Goal: Task Accomplishment & Management: Use online tool/utility

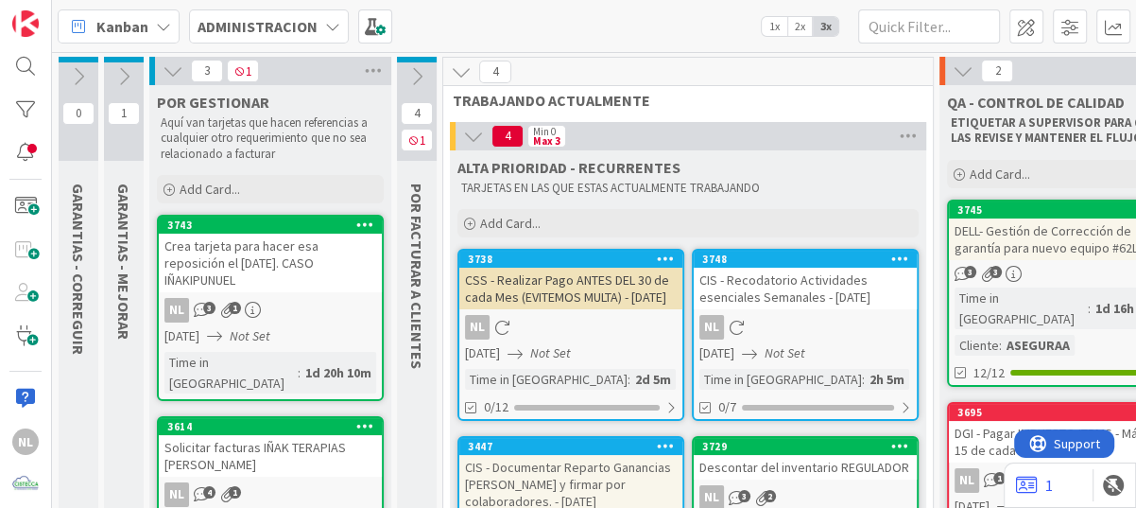
click at [170, 71] on icon at bounding box center [173, 70] width 21 height 21
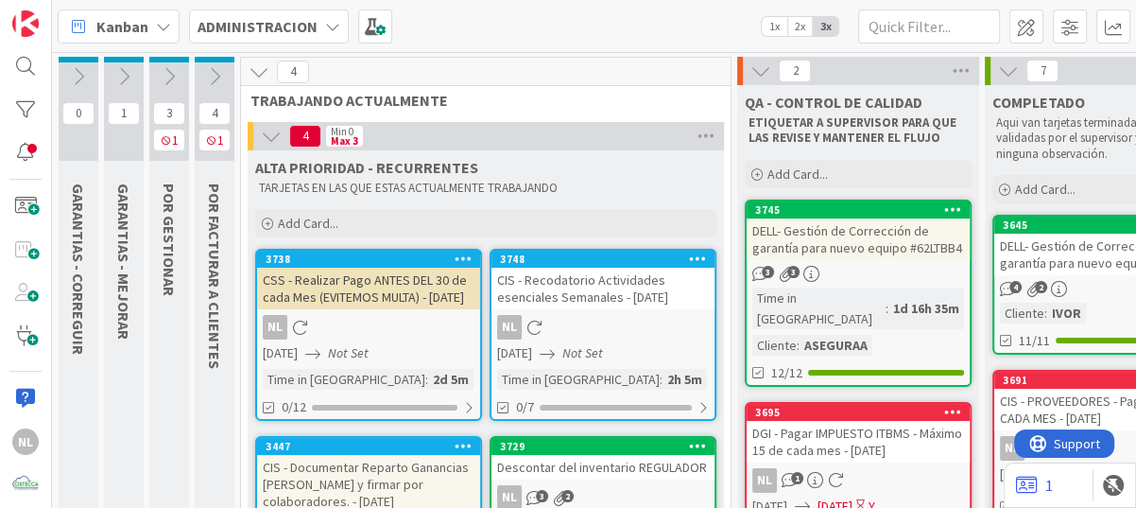
click at [214, 77] on icon at bounding box center [214, 76] width 21 height 21
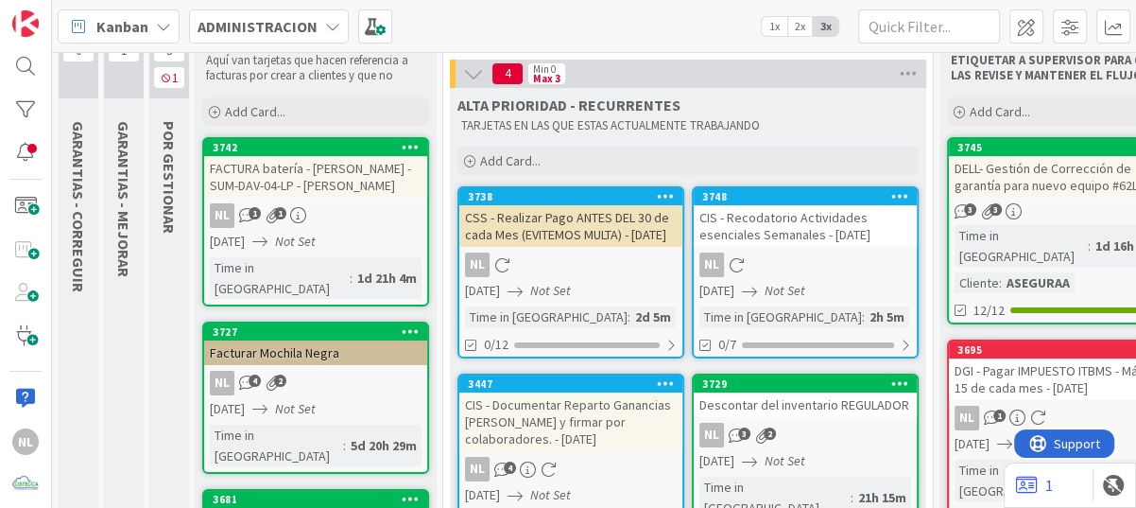
scroll to position [95, 0]
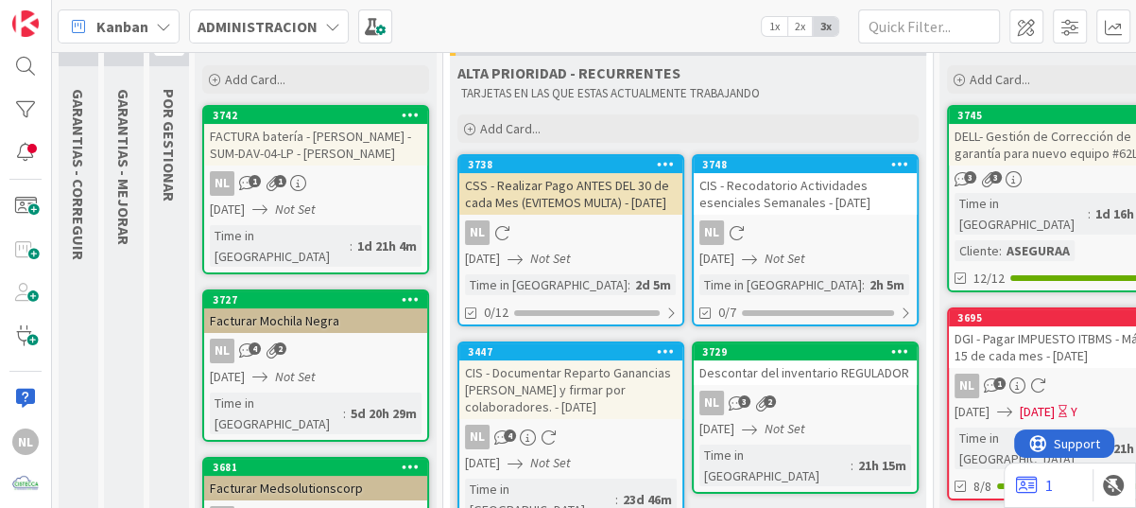
click at [359, 163] on div "FACTURA batería - [PERSON_NAME] - SUM-DAV-04-LP - [PERSON_NAME]" at bounding box center [315, 145] width 223 height 42
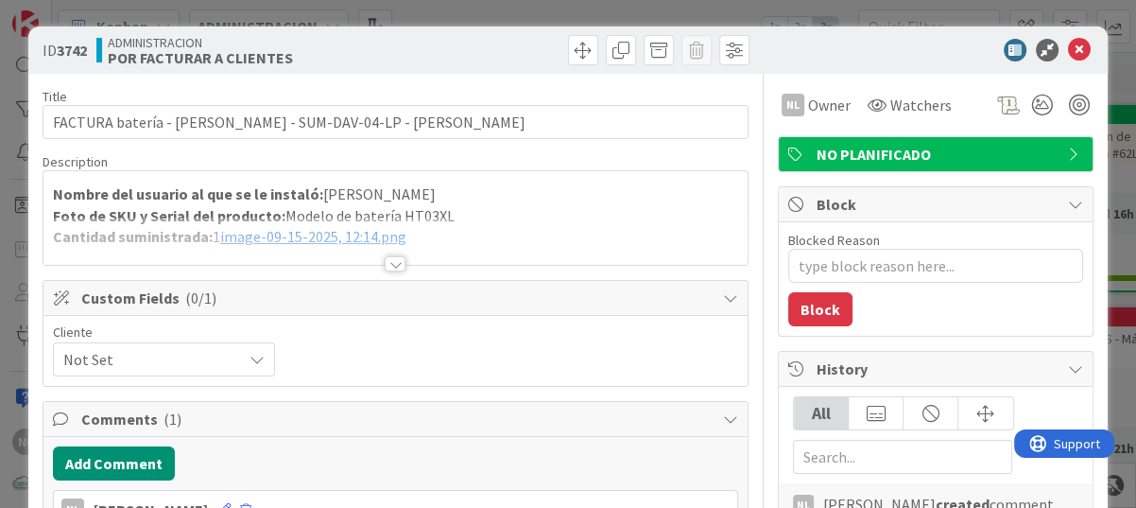
type textarea "x"
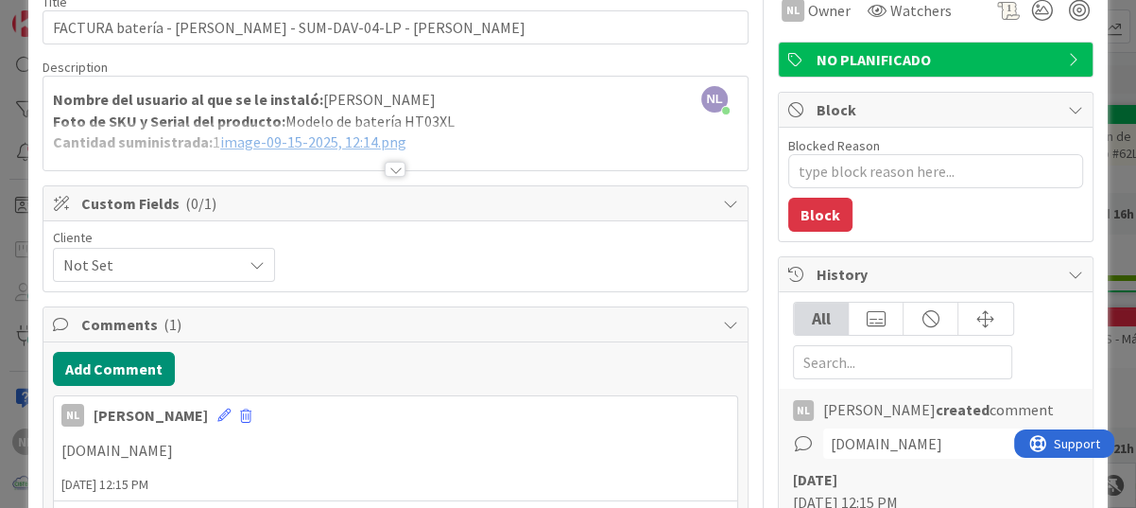
click at [385, 172] on div at bounding box center [395, 169] width 21 height 15
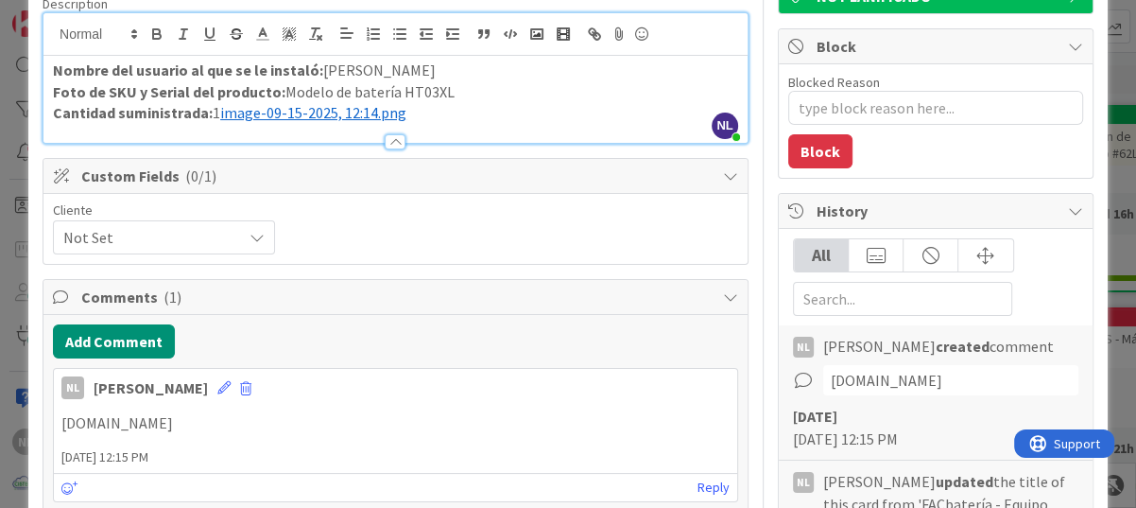
scroll to position [189, 0]
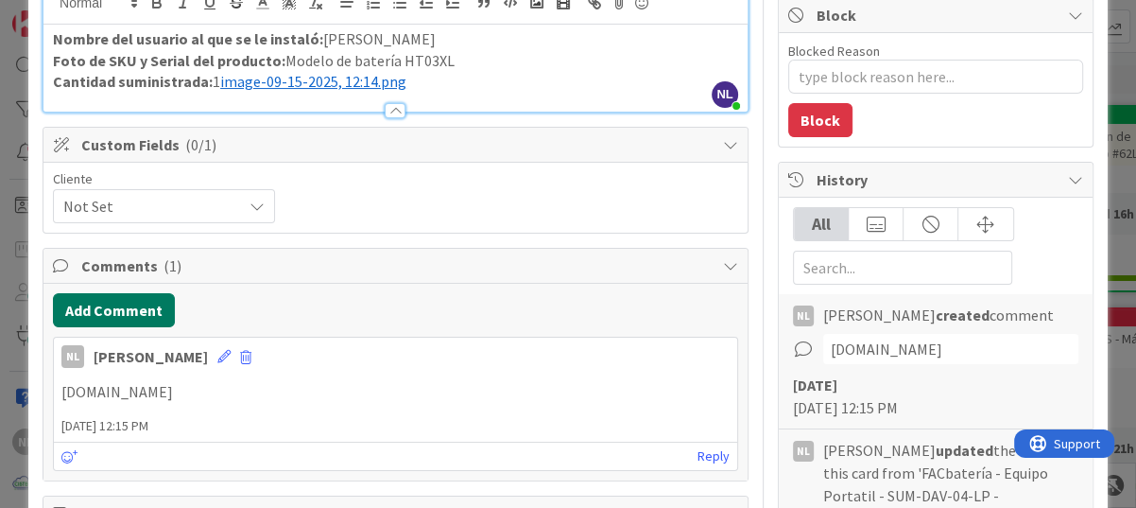
click at [99, 305] on button "Add Comment" at bounding box center [114, 310] width 122 height 34
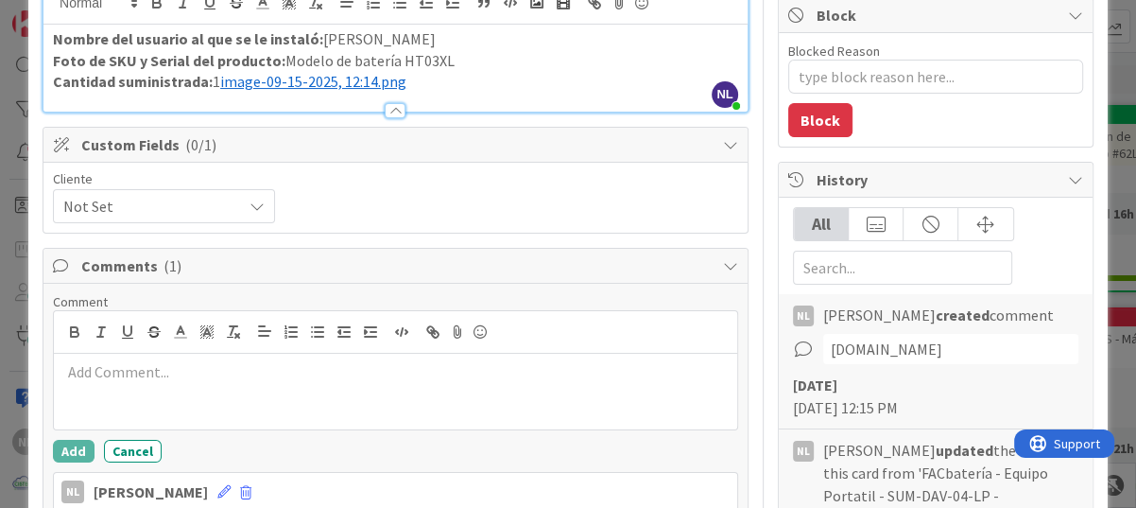
click at [94, 370] on p at bounding box center [395, 372] width 668 height 22
click at [60, 376] on div "Rodamientos y suministros" at bounding box center [395, 391] width 683 height 76
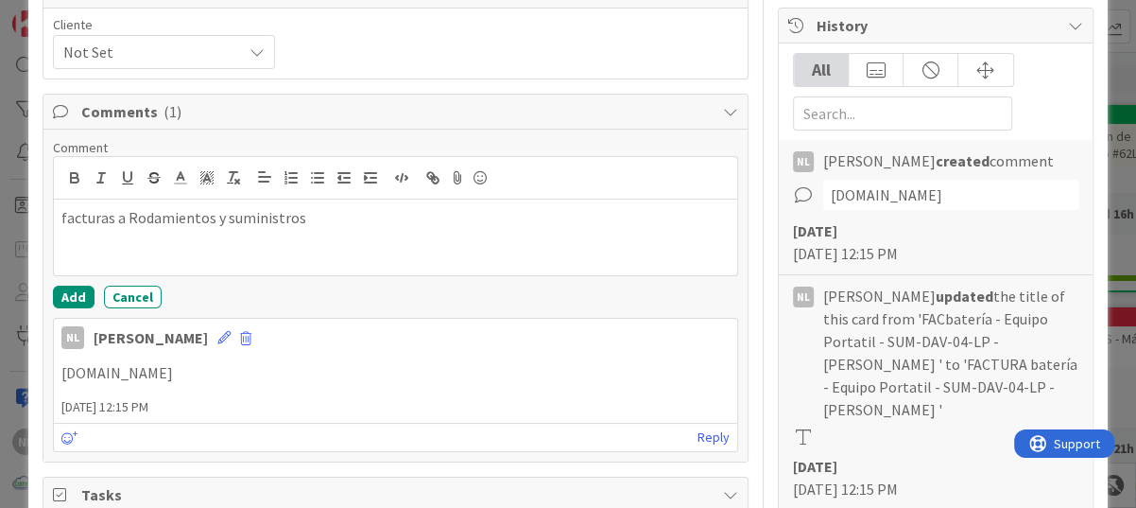
scroll to position [473, 0]
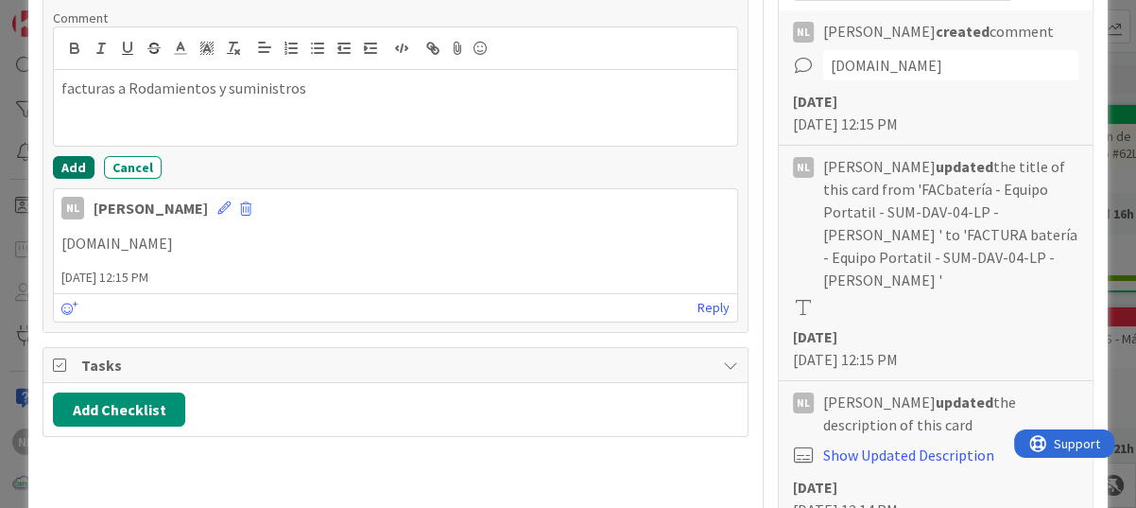
click at [66, 165] on button "Add" at bounding box center [74, 167] width 42 height 23
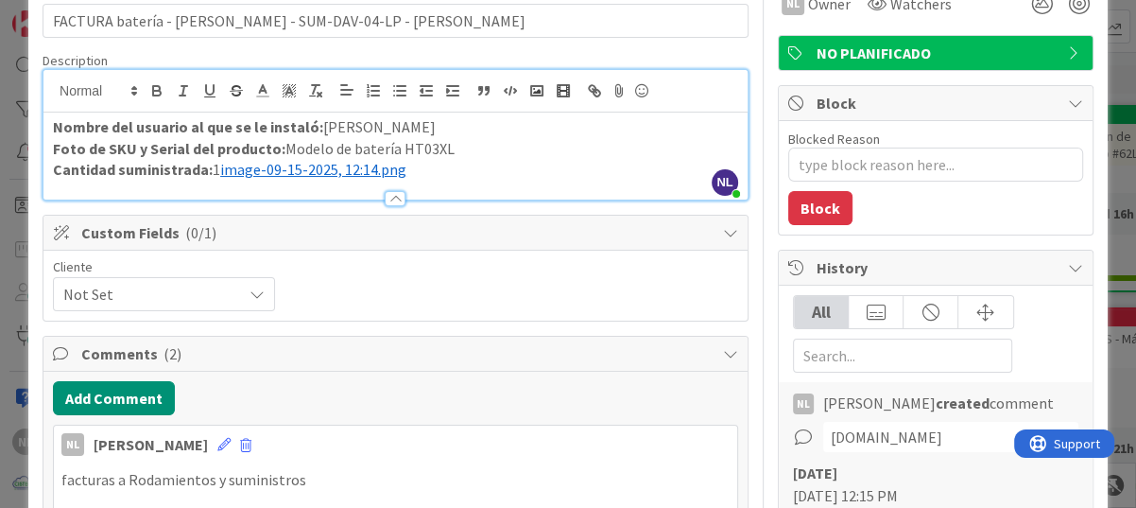
scroll to position [95, 0]
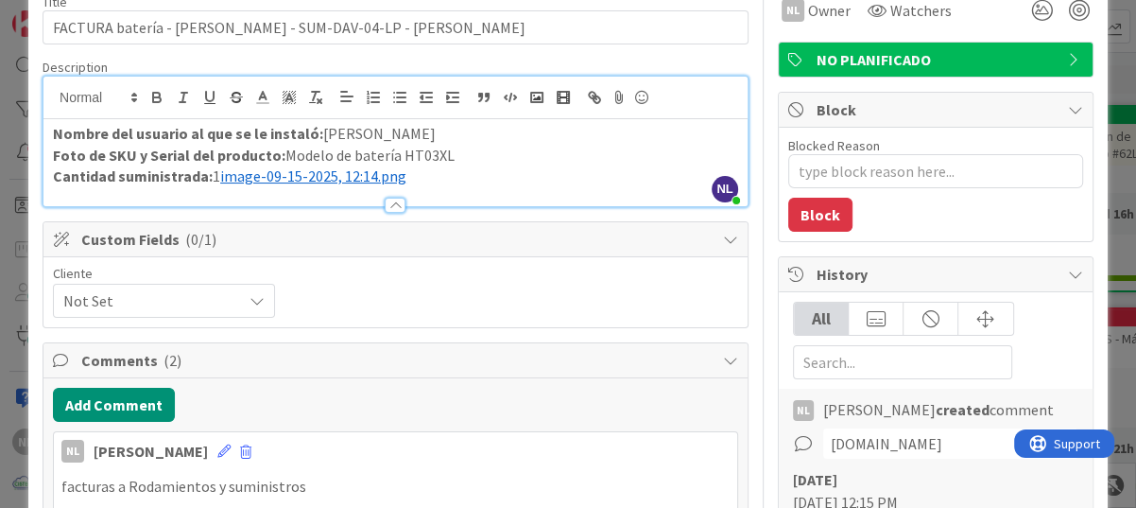
click at [388, 206] on div at bounding box center [395, 205] width 21 height 15
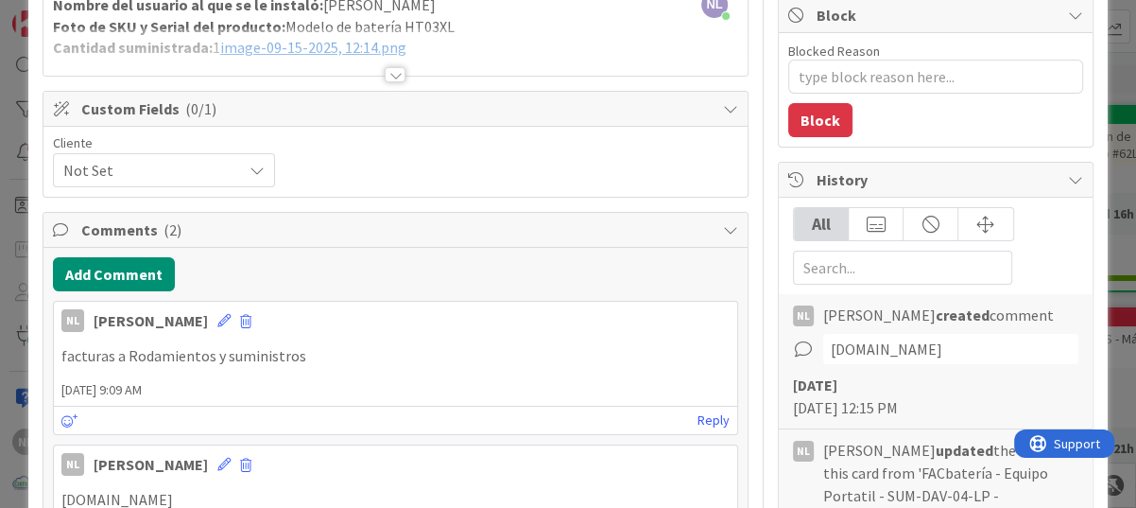
scroll to position [0, 0]
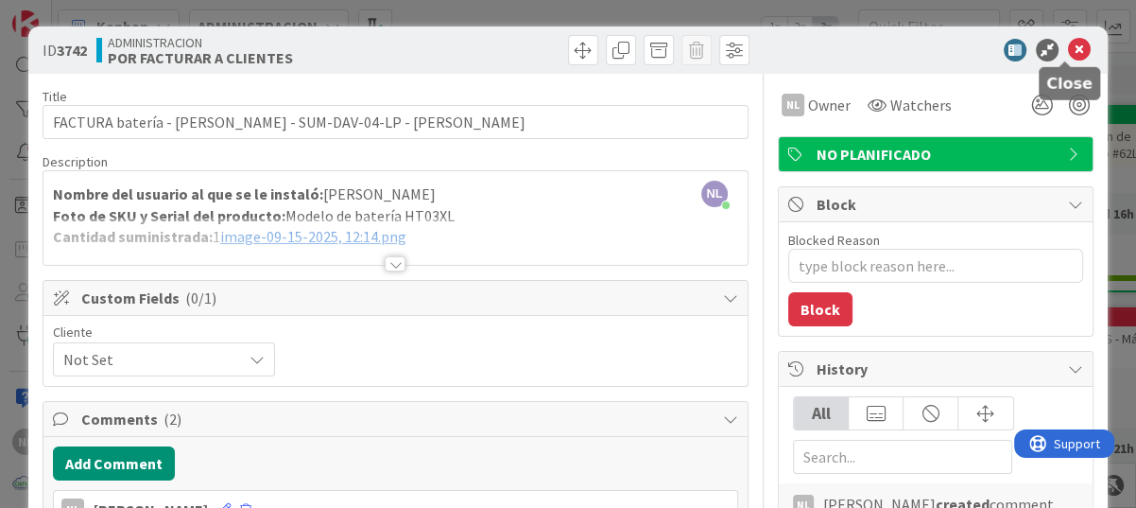
click at [1068, 48] on icon at bounding box center [1079, 50] width 23 height 23
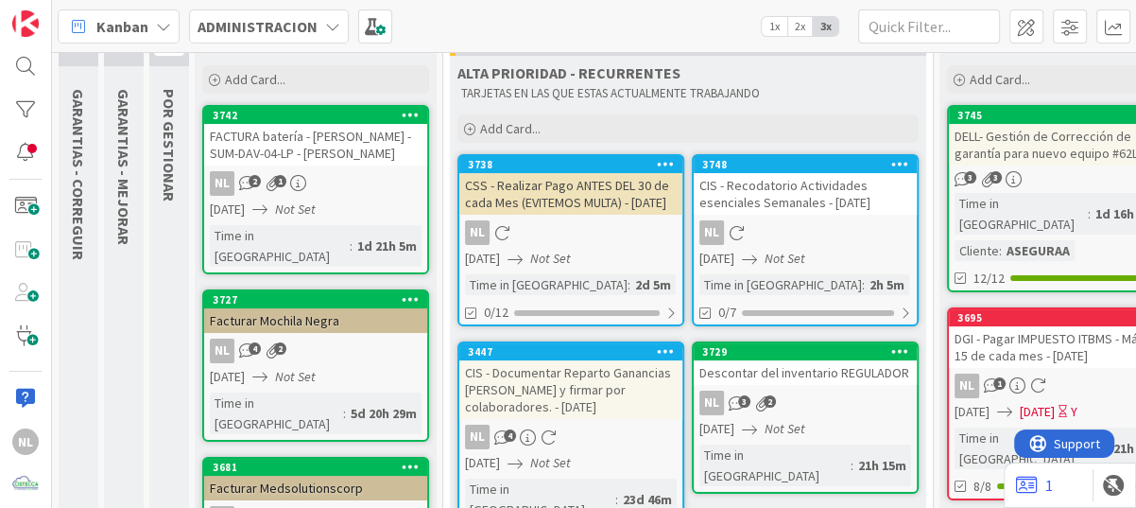
click at [311, 315] on link "3727 Facturar Mochila Negra NL 4 2 [DATE] Not Set Time in [GEOGRAPHIC_DATA] : 5…" at bounding box center [315, 365] width 227 height 152
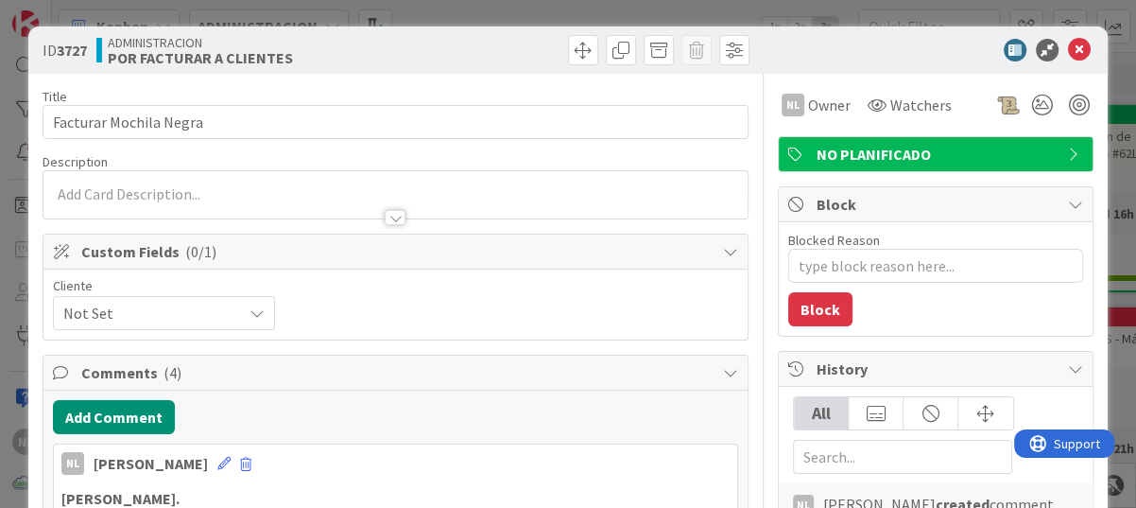
type textarea "x"
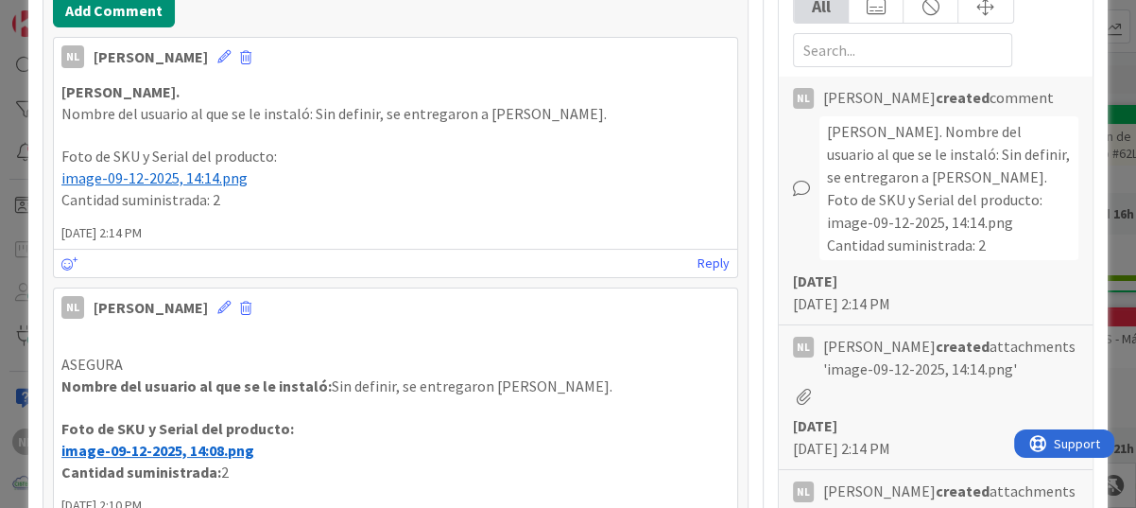
scroll to position [378, 0]
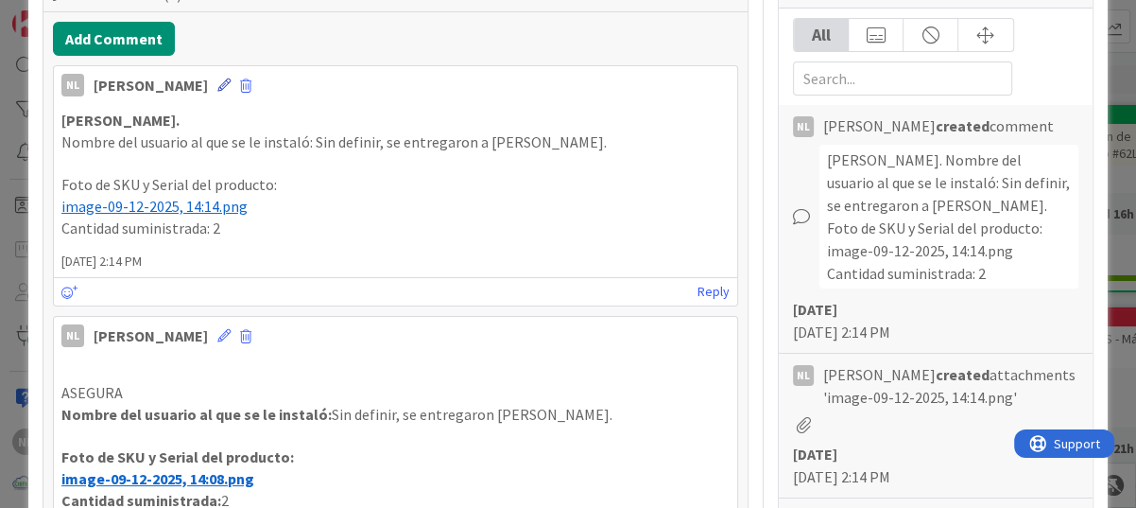
click at [217, 86] on icon at bounding box center [223, 84] width 13 height 13
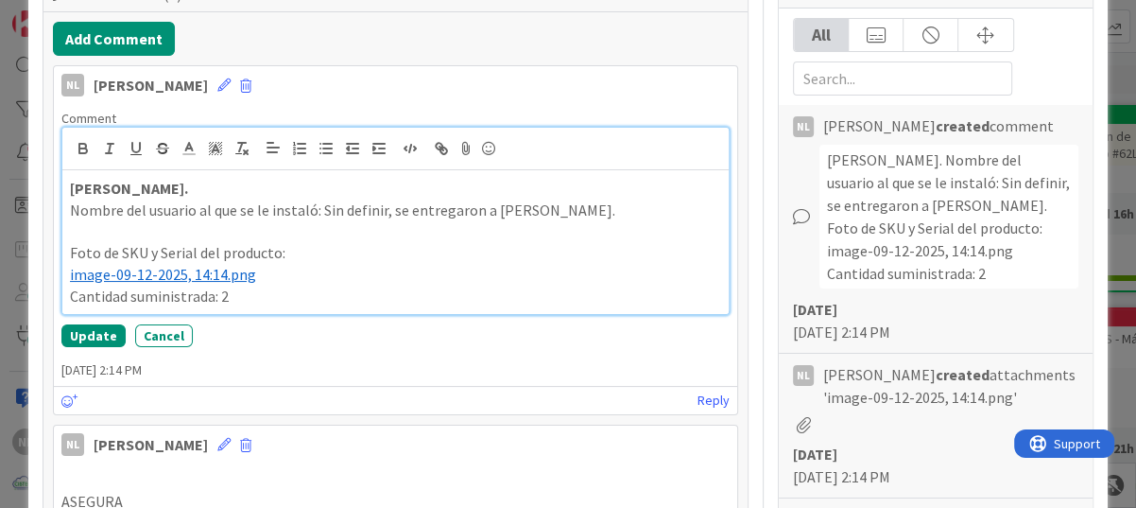
click at [149, 190] on p "[PERSON_NAME]." at bounding box center [395, 189] width 651 height 22
drag, startPoint x: 163, startPoint y: 190, endPoint x: 174, endPoint y: 195, distance: 12.3
click at [165, 192] on strong "[PERSON_NAME]. [GEOGRAPHIC_DATA]" at bounding box center [203, 188] width 266 height 19
click at [172, 194] on strong "[PERSON_NAME]. [GEOGRAPHIC_DATA]" at bounding box center [203, 188] width 266 height 19
click at [380, 265] on p "﻿ image-09-12-2025, 14:14.png ﻿" at bounding box center [395, 275] width 651 height 22
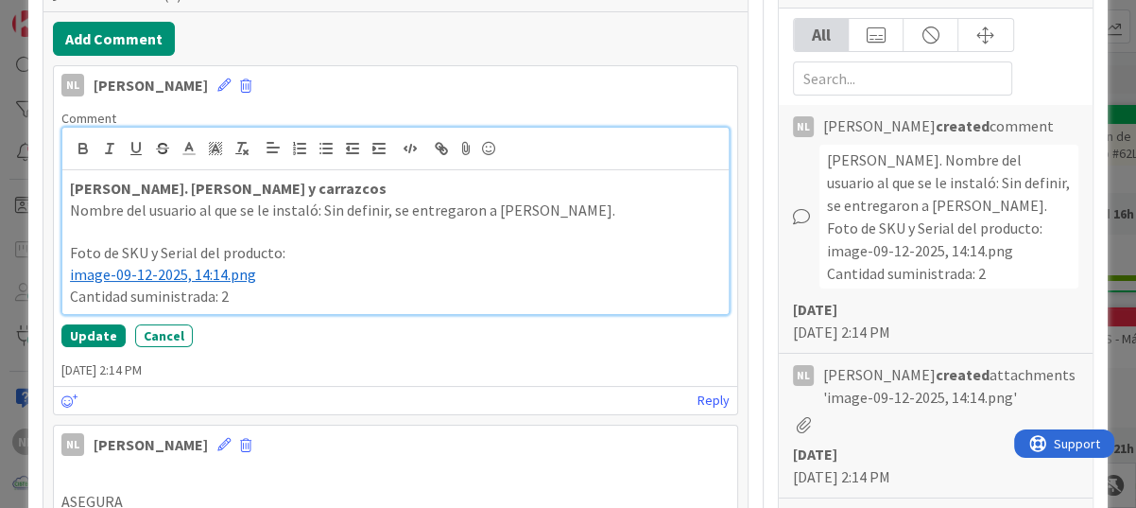
drag, startPoint x: 93, startPoint y: 188, endPoint x: 619, endPoint y: 272, distance: 533.1
click at [619, 272] on p "﻿ image-09-12-2025, 14:14.png ﻿" at bounding box center [395, 275] width 651 height 22
drag, startPoint x: 225, startPoint y: 195, endPoint x: 599, endPoint y: 252, distance: 378.7
click at [599, 252] on p "Foto de SKU y Serial del producto:" at bounding box center [395, 253] width 651 height 22
click at [225, 192] on strong "[PERSON_NAME]. [PERSON_NAME]" at bounding box center [187, 188] width 235 height 19
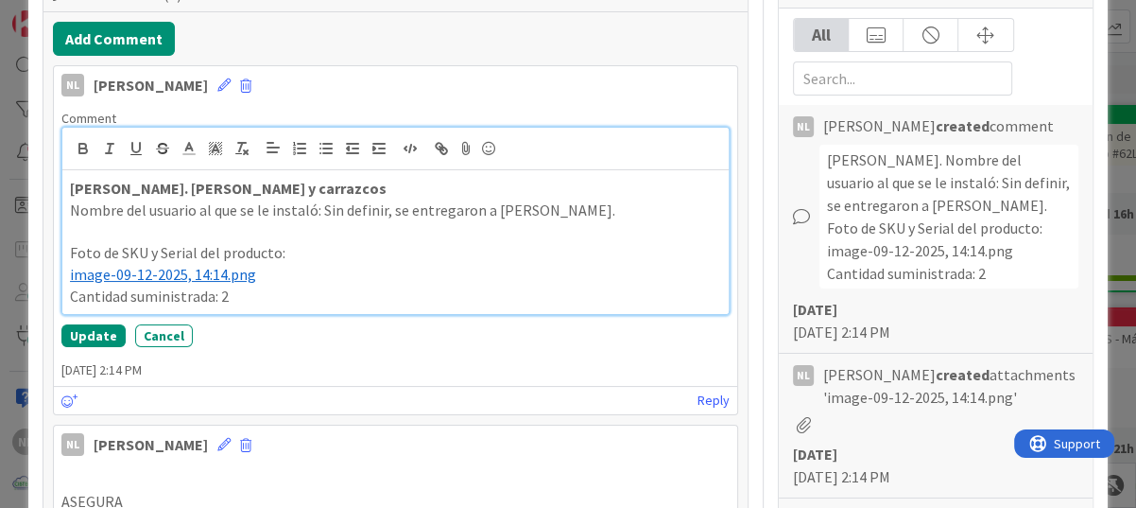
click at [310, 191] on p "[PERSON_NAME]. [PERSON_NAME] y carrazcos" at bounding box center [395, 189] width 651 height 22
click at [321, 247] on p "Foto de SKU y Serial del producto:" at bounding box center [395, 253] width 651 height 22
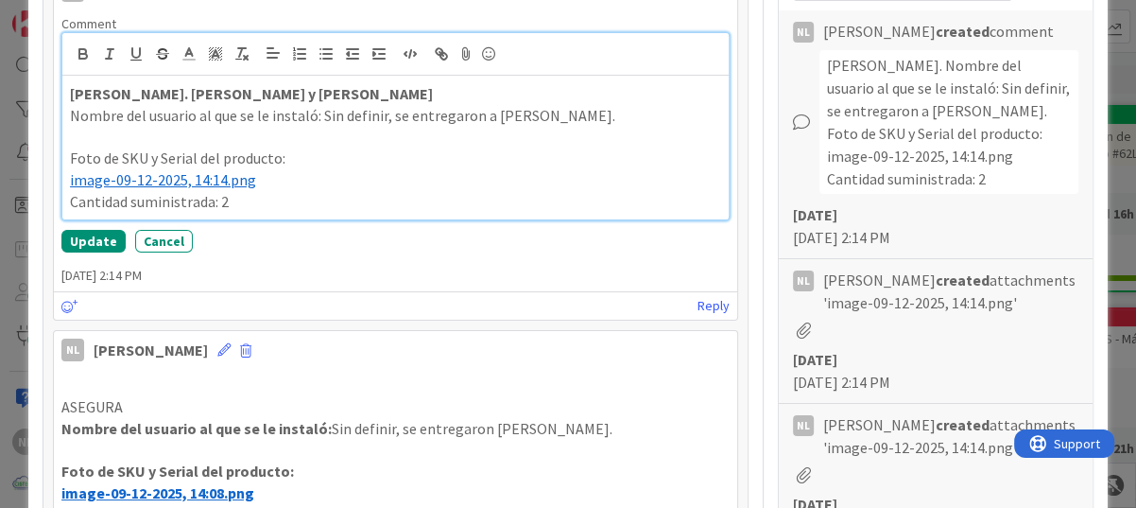
click at [191, 95] on strong "[PERSON_NAME]. [PERSON_NAME] y [PERSON_NAME]" at bounding box center [251, 93] width 363 height 19
click at [268, 95] on p "[PERSON_NAME]. [PERSON_NAME] y [PERSON_NAME]" at bounding box center [395, 94] width 651 height 22
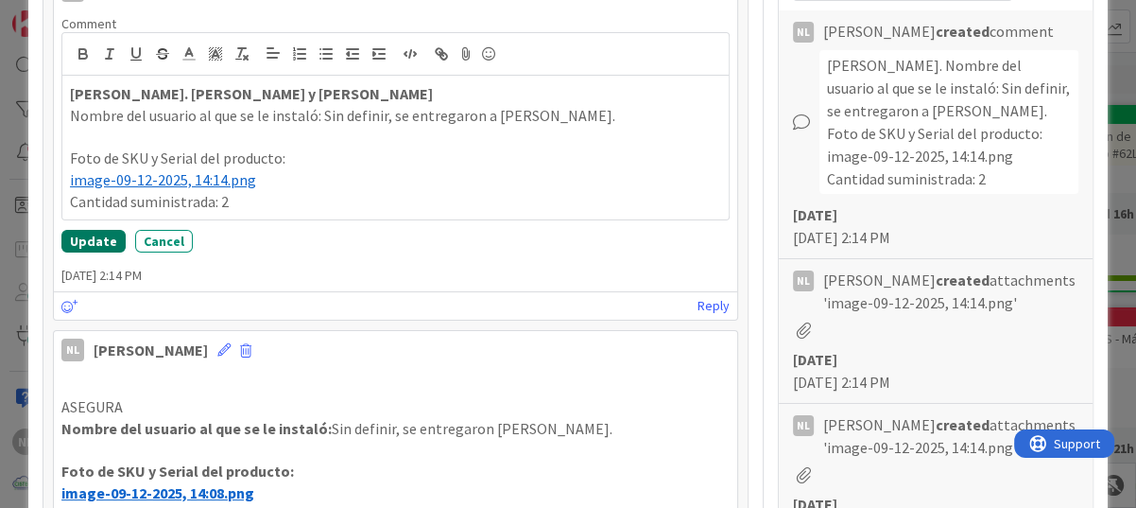
click at [86, 245] on button "Update" at bounding box center [93, 241] width 64 height 23
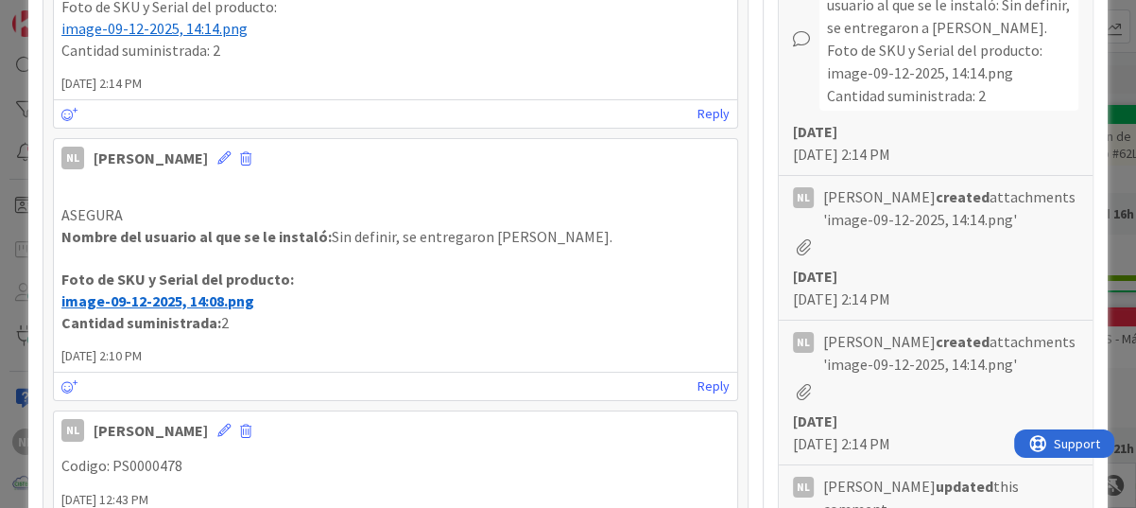
scroll to position [662, 0]
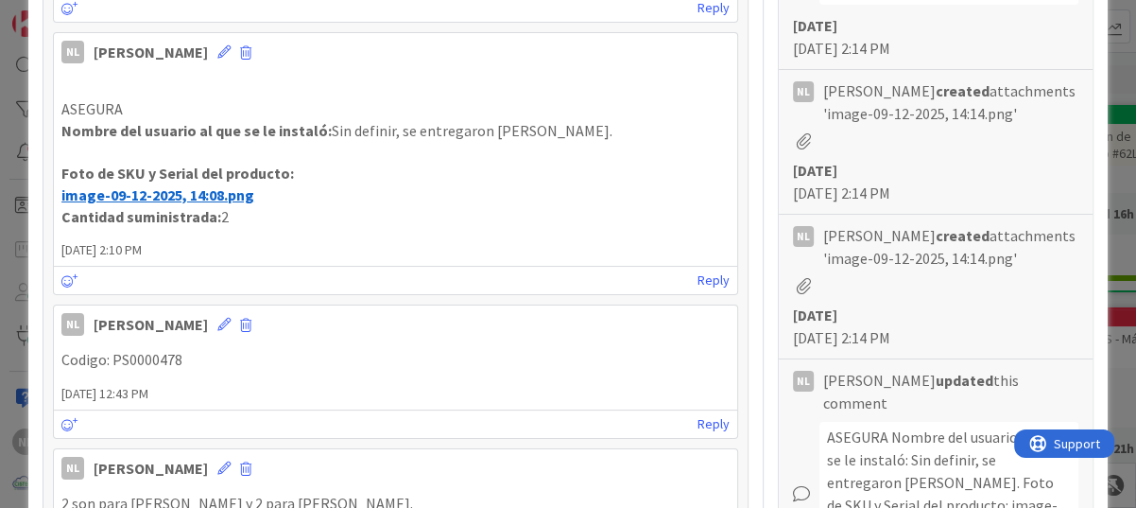
click at [131, 109] on p "ASEGURA" at bounding box center [395, 109] width 668 height 22
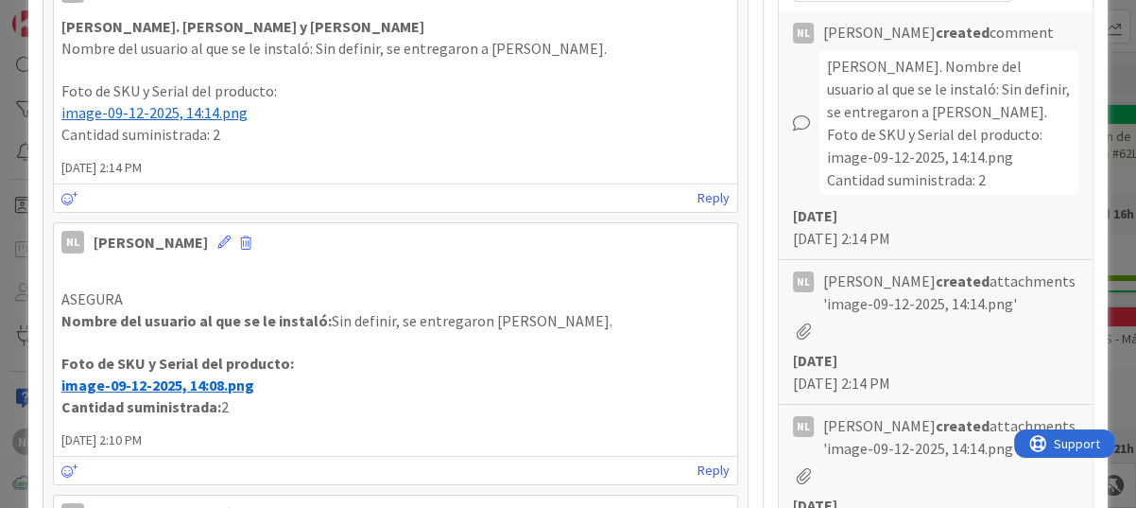
scroll to position [473, 0]
click at [152, 292] on p "ASEGURA" at bounding box center [395, 298] width 668 height 22
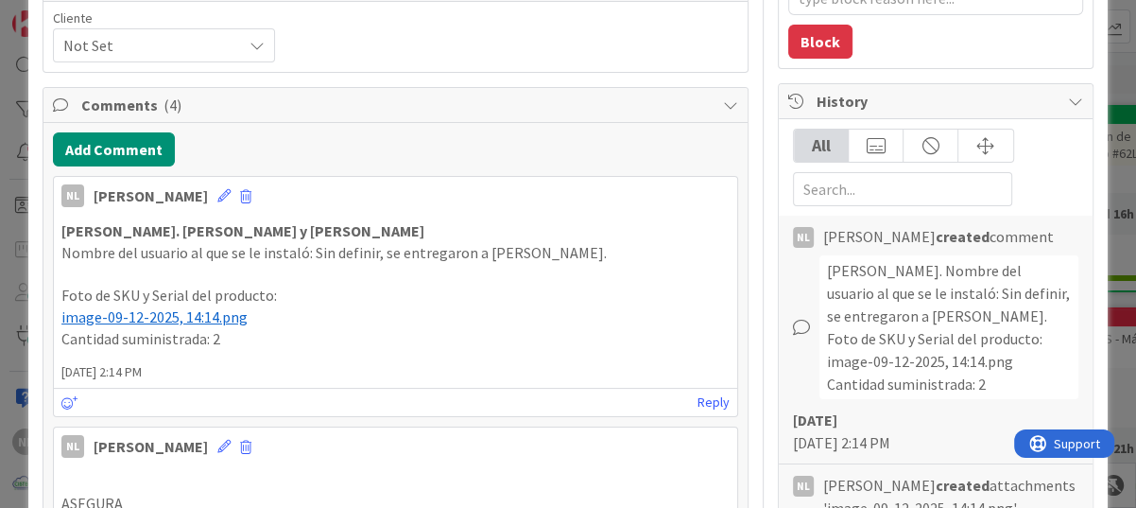
scroll to position [0, 0]
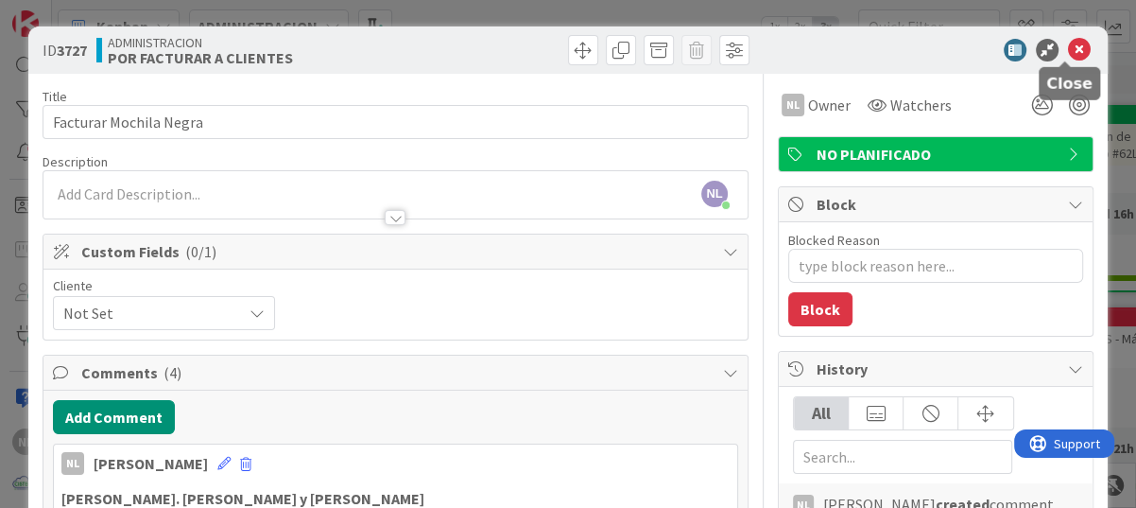
click at [1068, 46] on icon at bounding box center [1079, 50] width 23 height 23
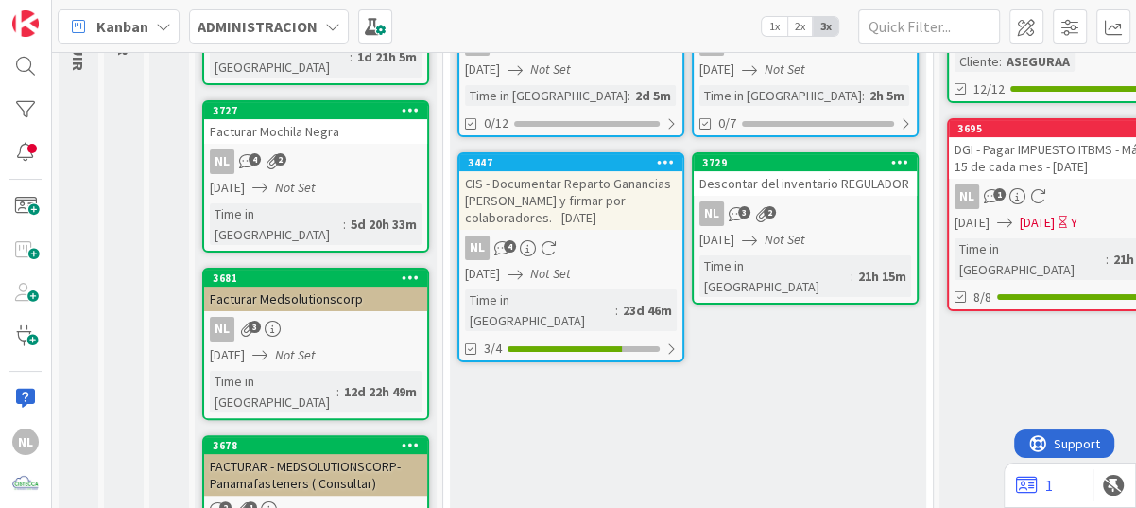
click at [312, 317] on div "NL 3" at bounding box center [315, 329] width 223 height 25
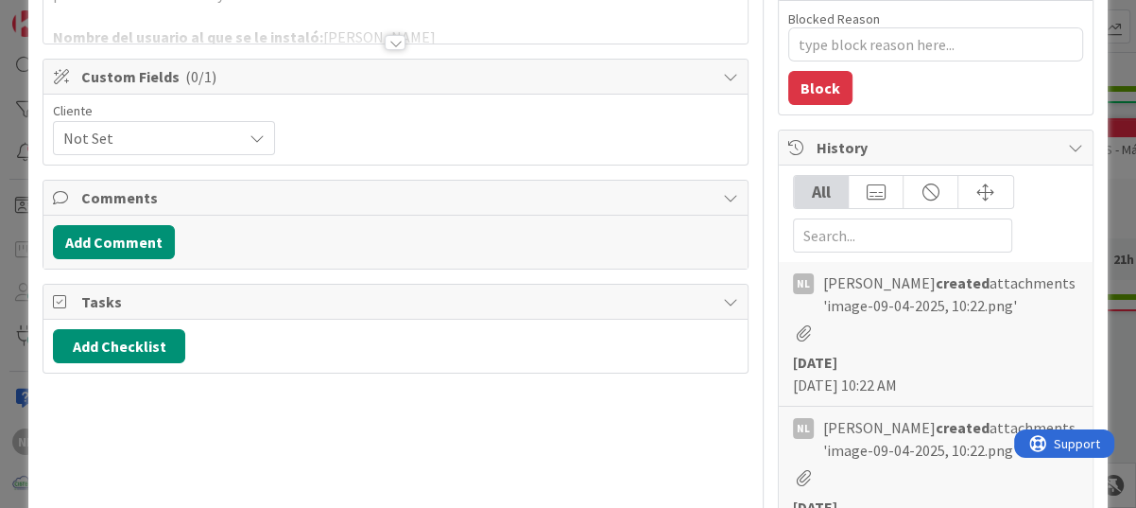
scroll to position [189, 0]
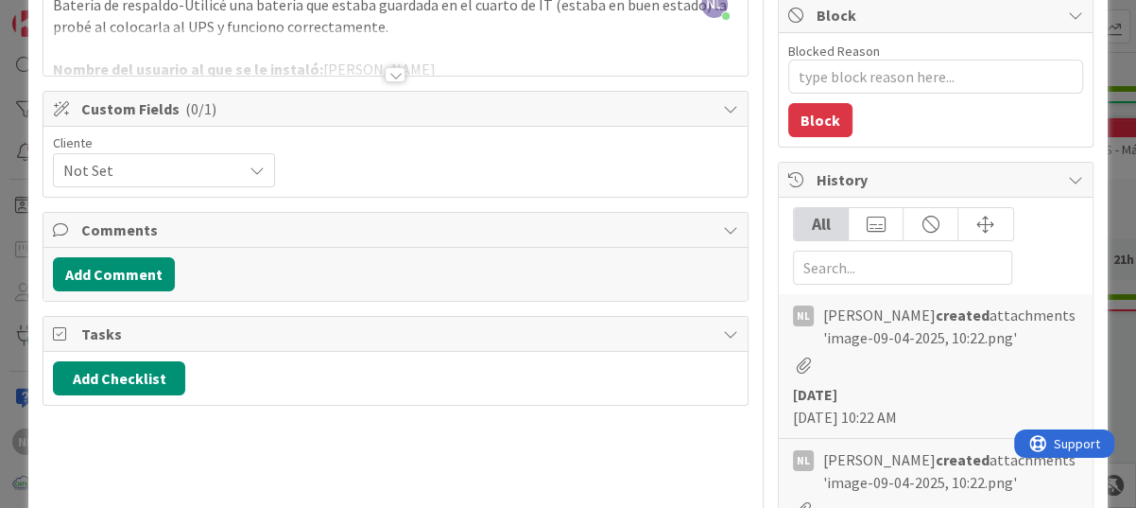
click at [388, 76] on div at bounding box center [395, 74] width 21 height 15
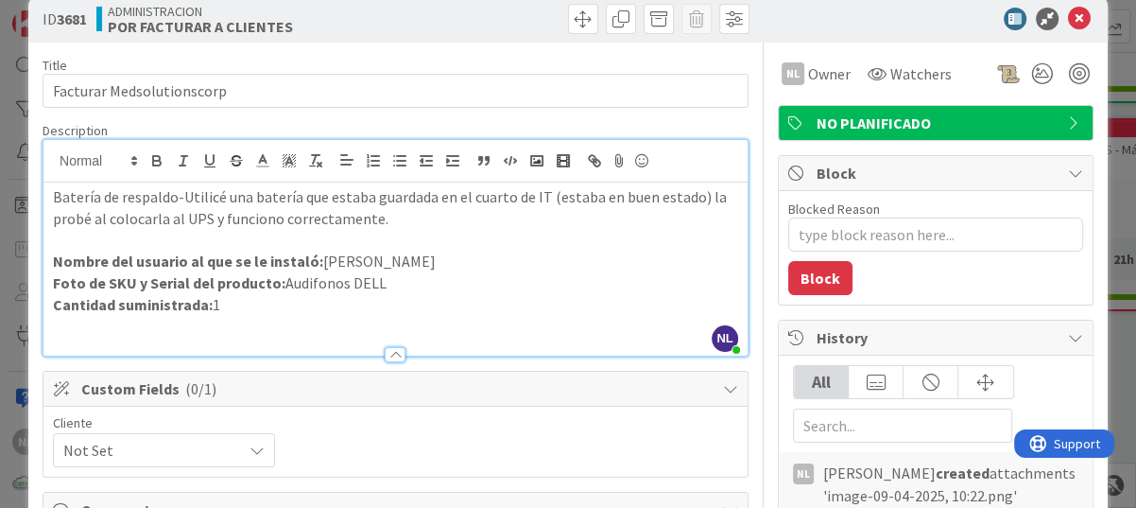
scroll to position [0, 0]
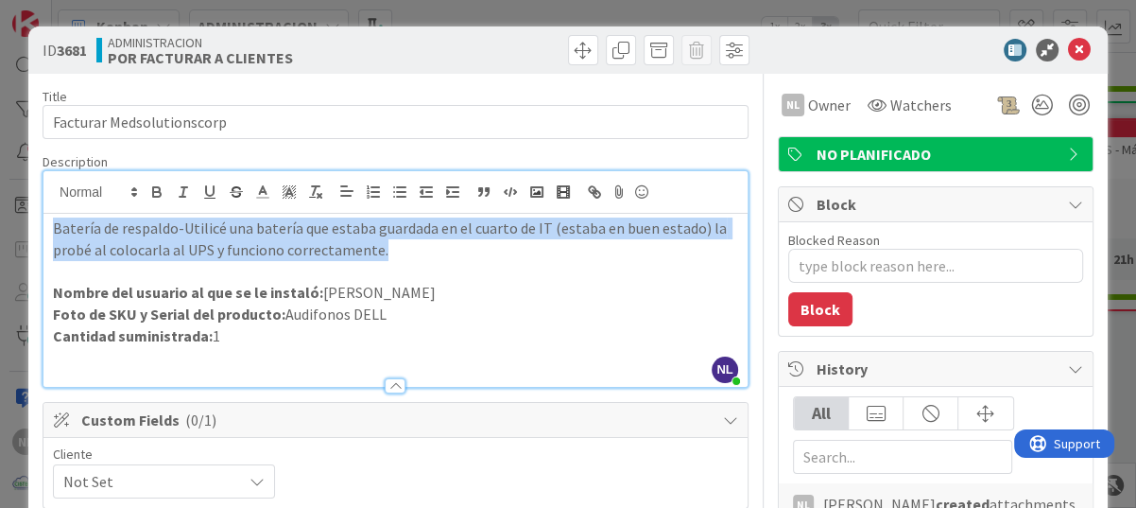
drag, startPoint x: 387, startPoint y: 250, endPoint x: 35, endPoint y: 232, distance: 352.1
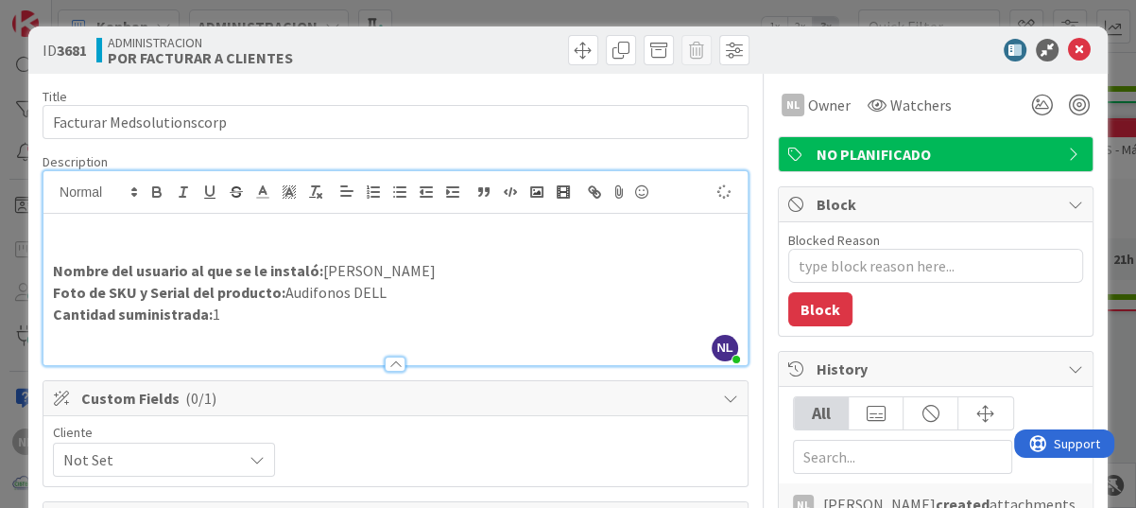
click at [53, 229] on p at bounding box center [395, 228] width 685 height 22
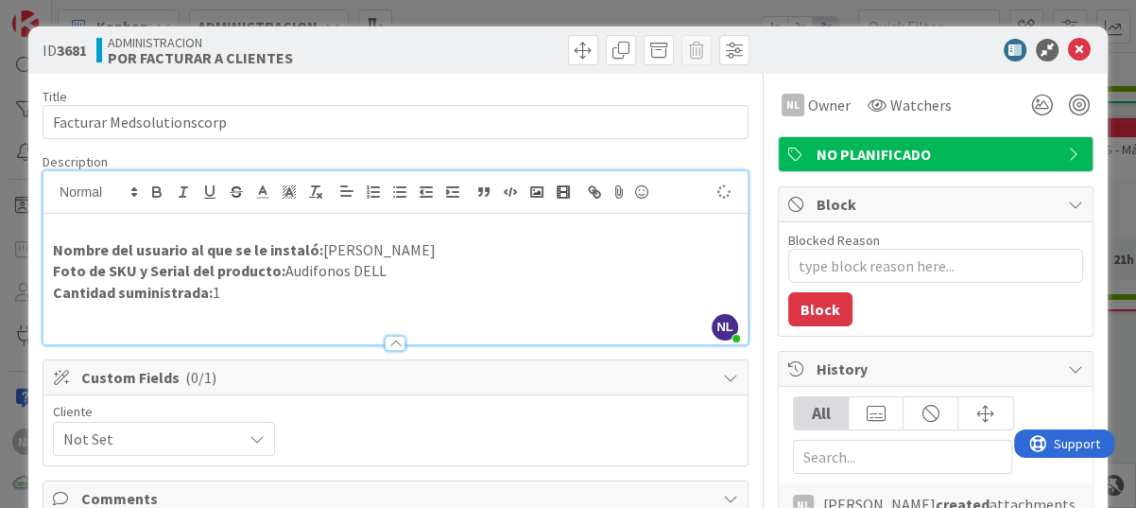
click at [509, 261] on p "Foto de SKU y Serial del producto: Audifonos DELL" at bounding box center [395, 271] width 685 height 22
click at [278, 303] on p at bounding box center [395, 314] width 685 height 22
click at [405, 280] on p "Foto de SKU y Serial del producto: Audifonos DELL" at bounding box center [395, 271] width 685 height 22
click at [309, 284] on p "Cantidad suministrada: 1" at bounding box center [395, 293] width 685 height 22
click at [517, 406] on div "Cliente Not Set" at bounding box center [395, 430] width 685 height 51
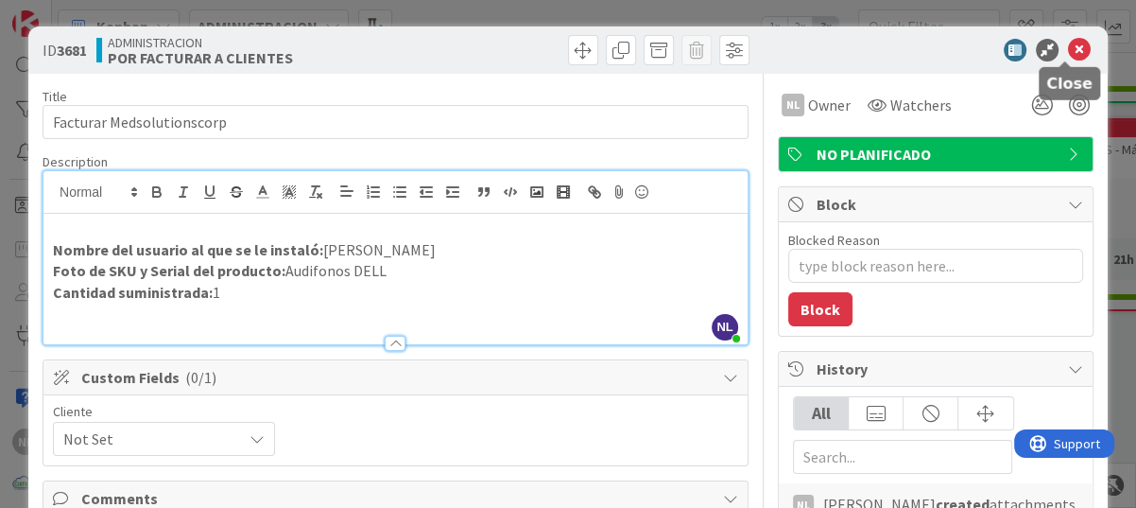
click at [1068, 45] on icon at bounding box center [1079, 50] width 23 height 23
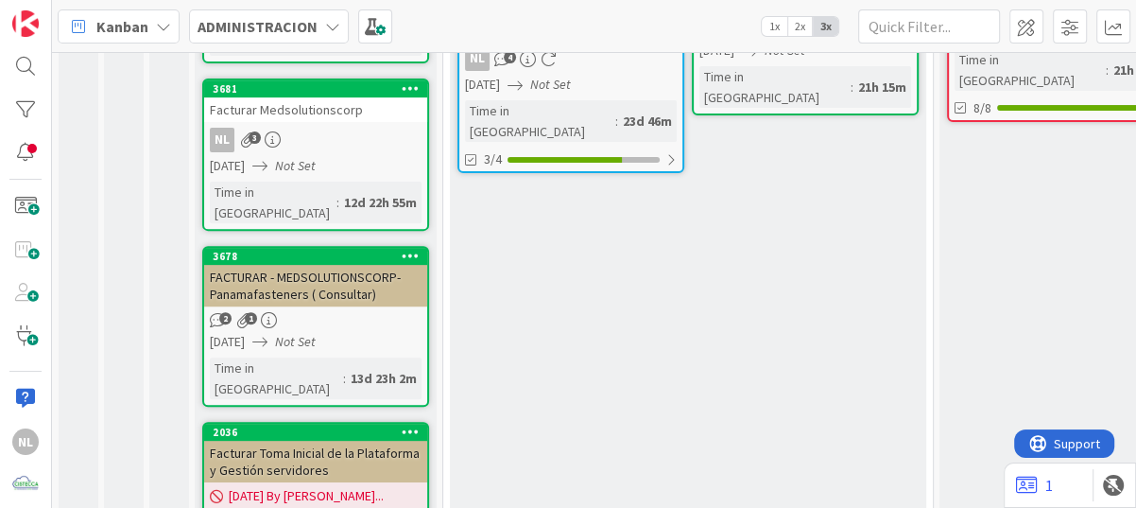
click at [295, 312] on div "2 1" at bounding box center [315, 320] width 223 height 16
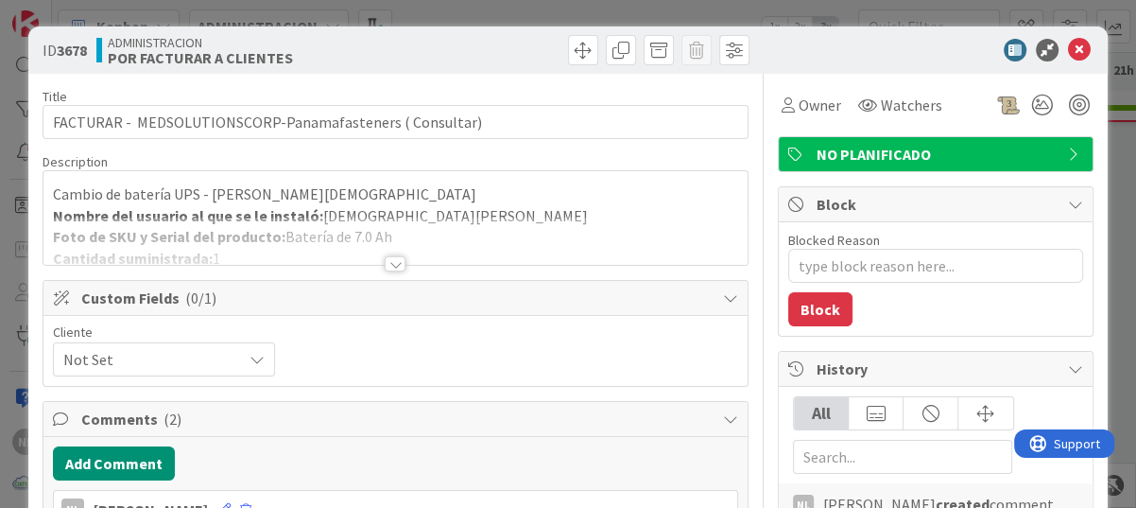
click at [388, 263] on div at bounding box center [395, 263] width 21 height 15
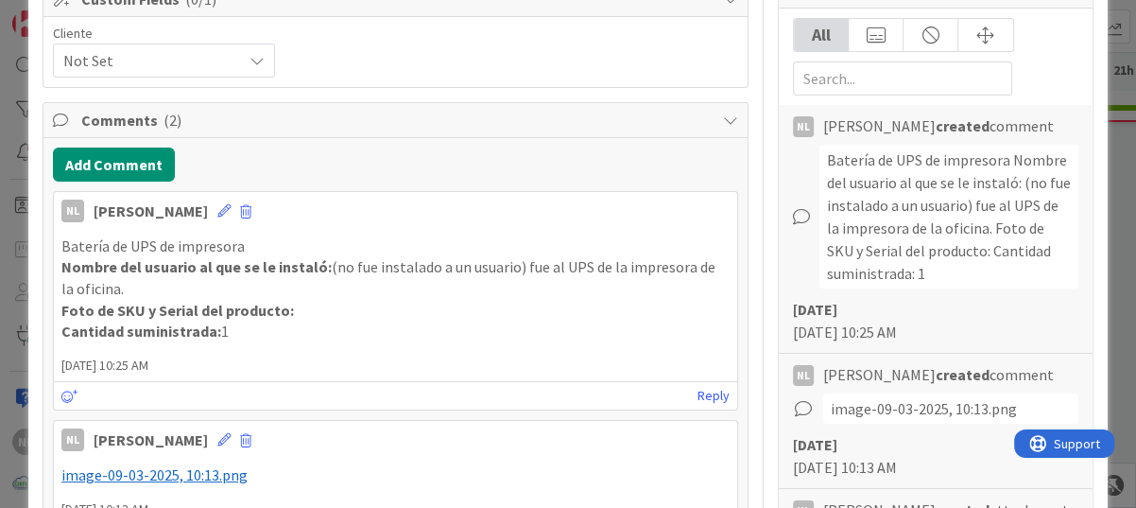
scroll to position [567, 0]
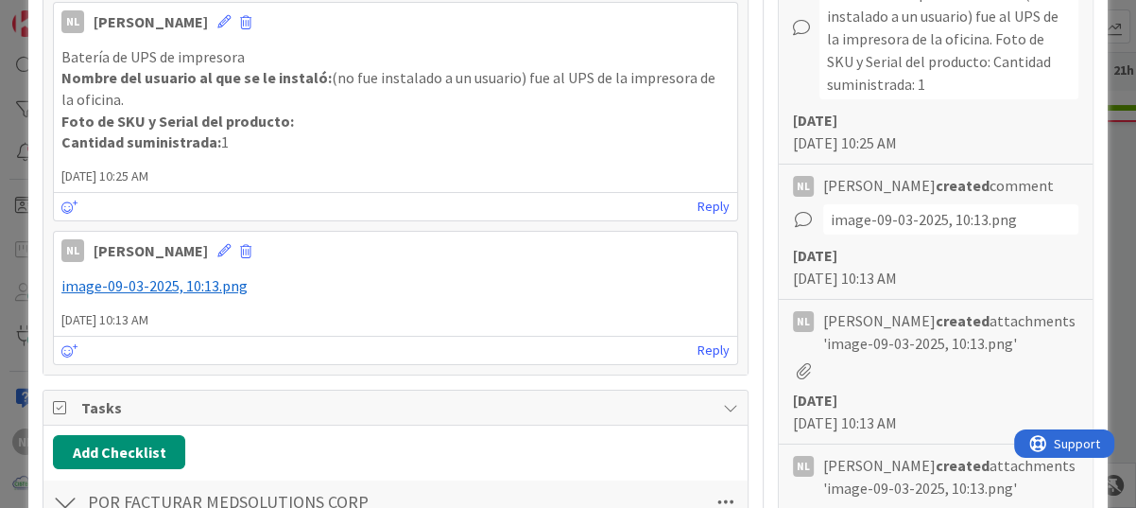
click at [449, 159] on div "NL [PERSON_NAME] [DATE] 10:25 AM Batería de UPS de impresora Nombre del usuario…" at bounding box center [395, 112] width 685 height 220
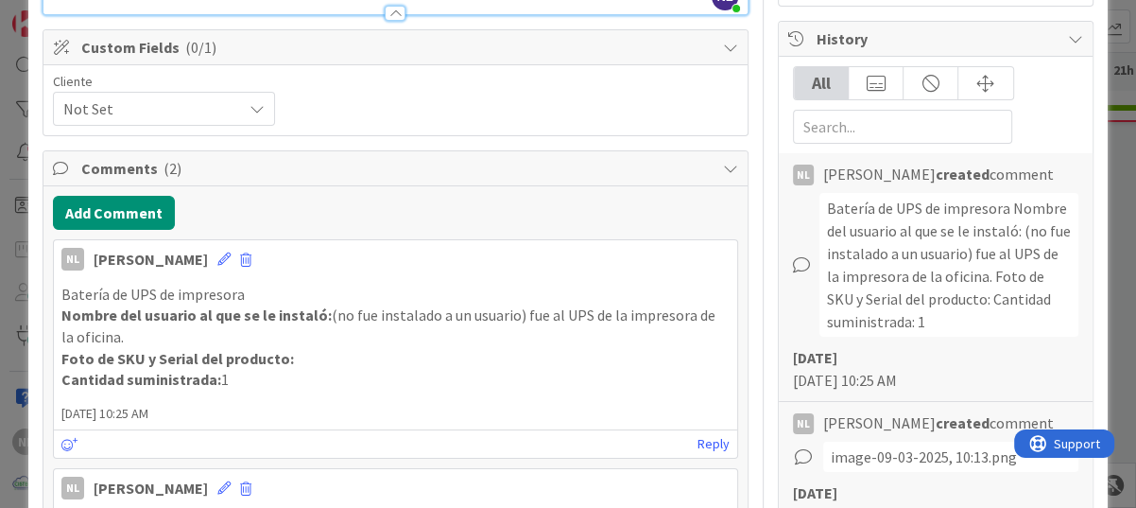
scroll to position [378, 0]
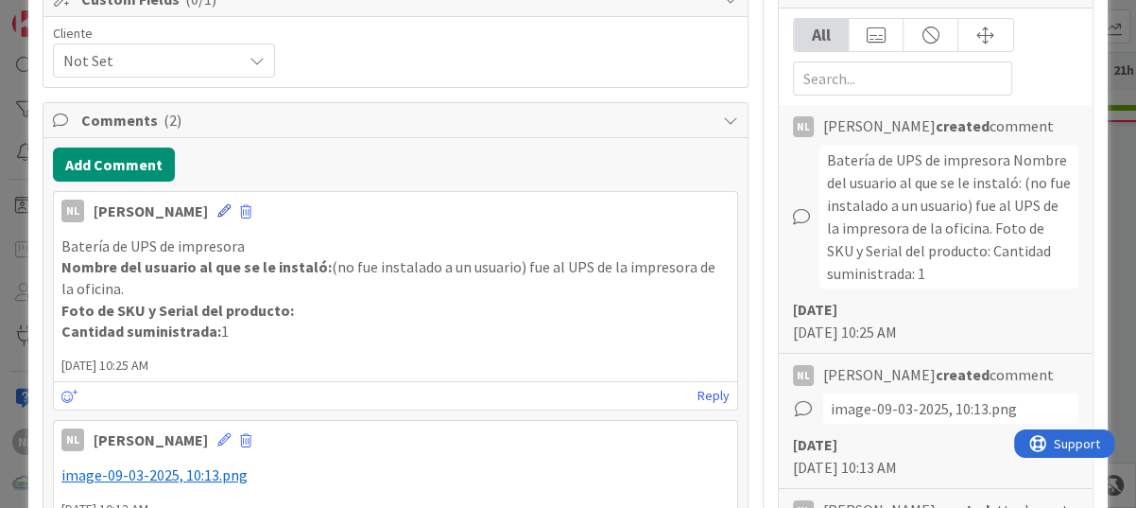
click at [217, 208] on icon at bounding box center [223, 210] width 13 height 13
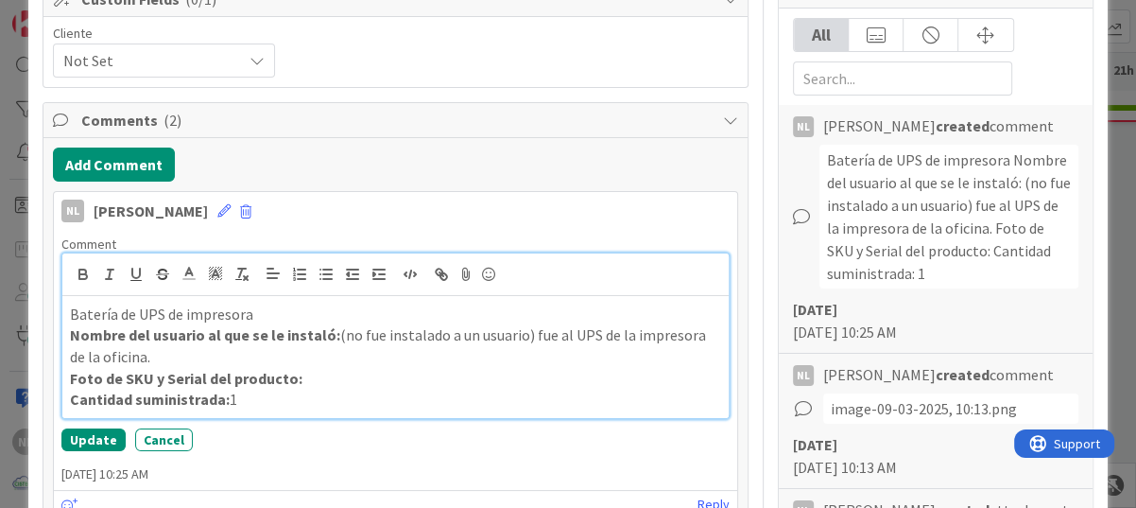
click at [65, 308] on div "Batería de UPS de impresora Nombre del usuario al que se le instaló: (no fue in…" at bounding box center [395, 357] width 666 height 123
drag, startPoint x: 264, startPoint y: 405, endPoint x: 46, endPoint y: 310, distance: 237.4
click at [46, 310] on div "Add Comment NL [PERSON_NAME] [DATE] 10:25 AM Comment Batería de UPS de impresor…" at bounding box center [395, 405] width 704 height 534
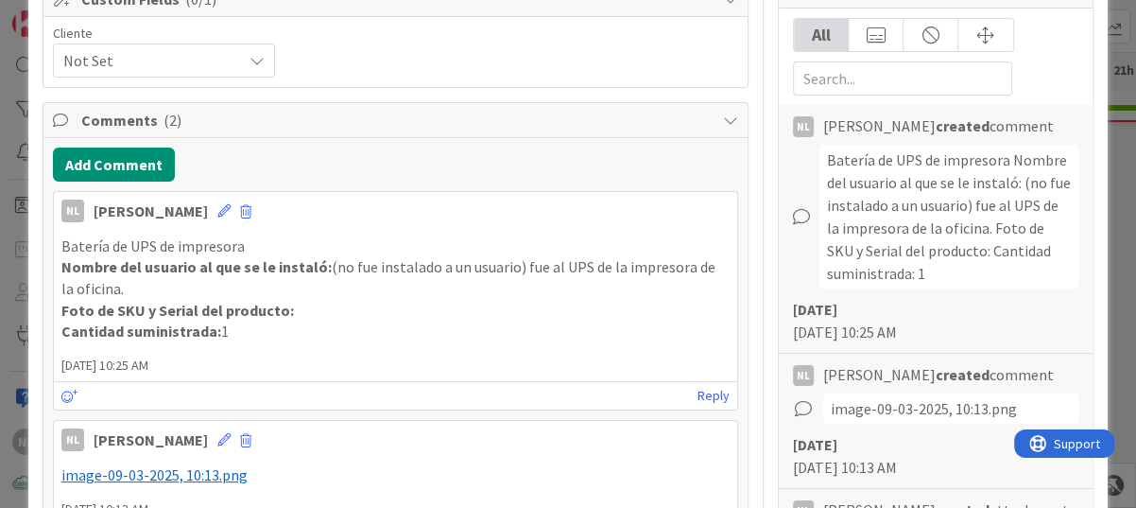
scroll to position [318, 0]
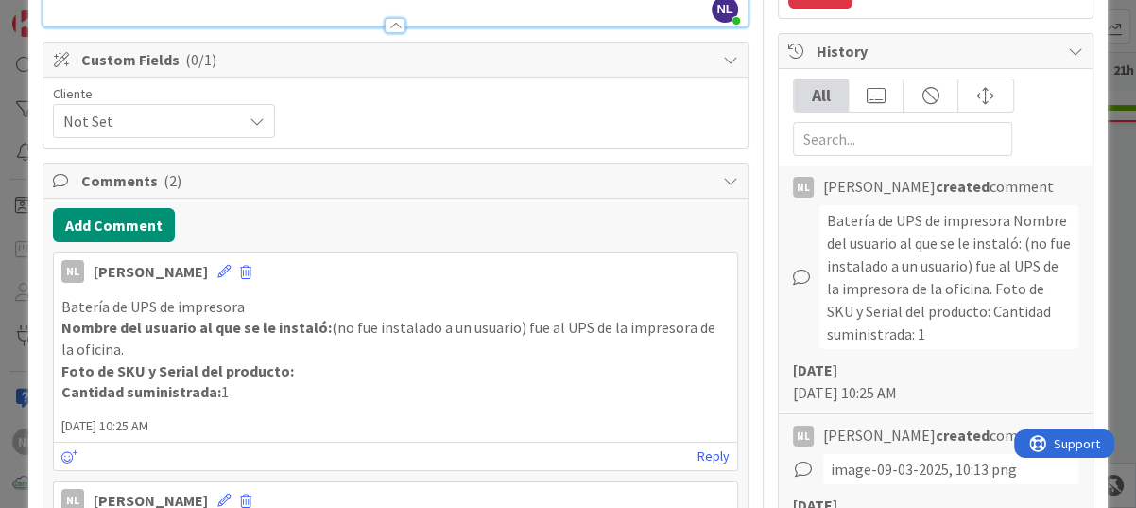
drag, startPoint x: 46, startPoint y: 310, endPoint x: 207, endPoint y: 305, distance: 160.7
copy div "Batería de UPS de impresora Nombre del usuario al que se le instaló: (no fue in…"
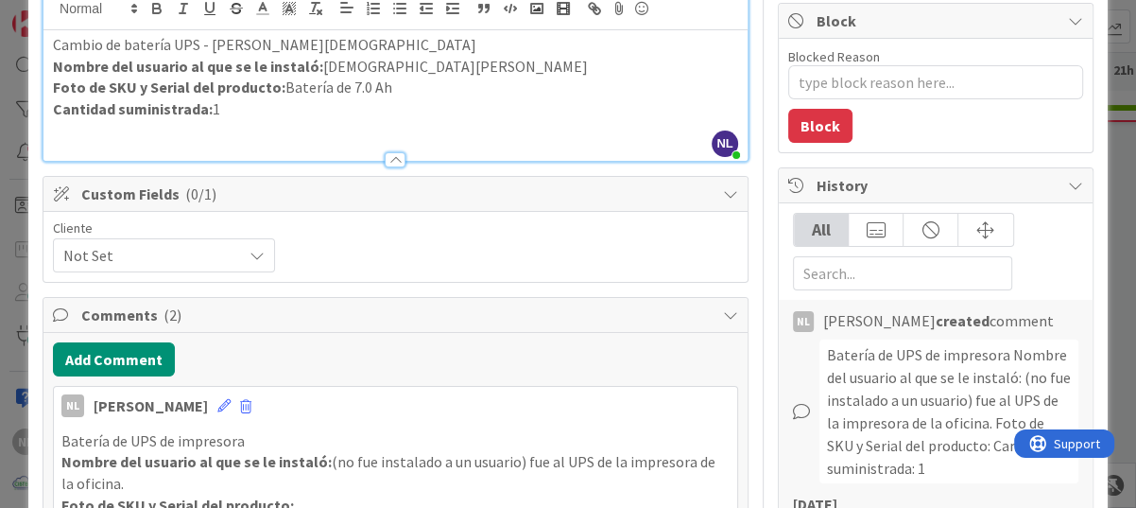
scroll to position [0, 0]
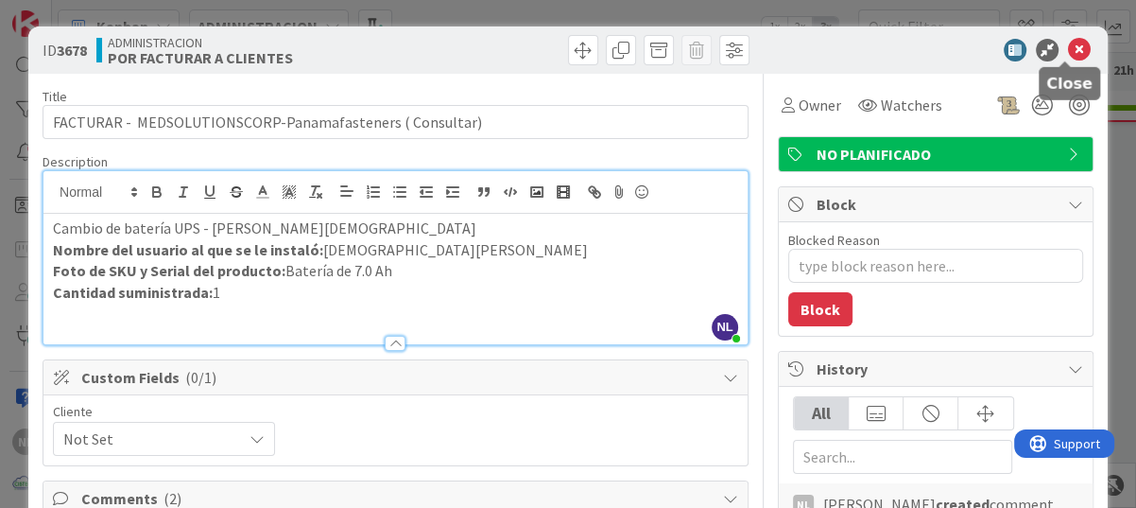
click at [1068, 56] on icon at bounding box center [1079, 50] width 23 height 23
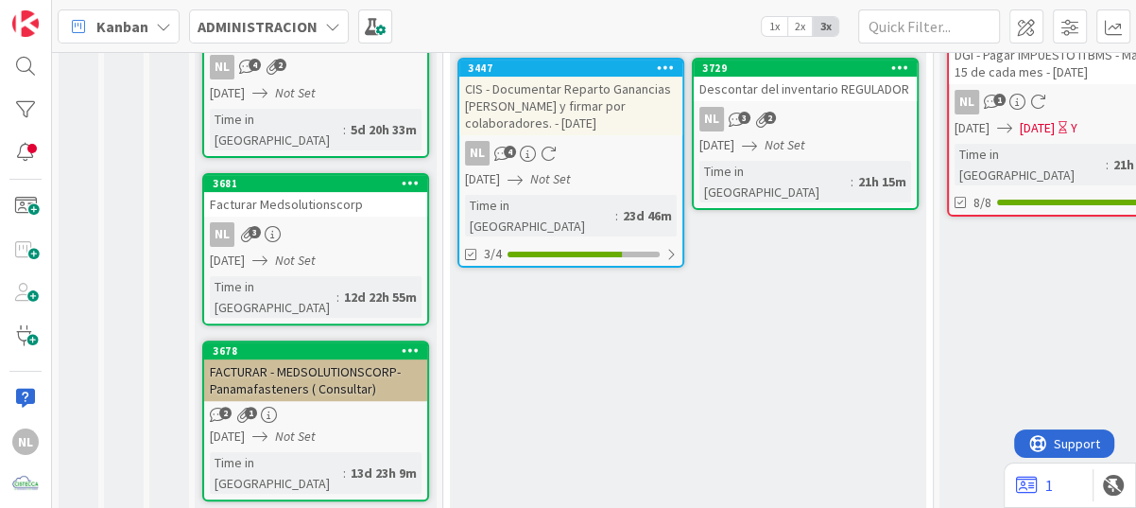
scroll to position [284, 0]
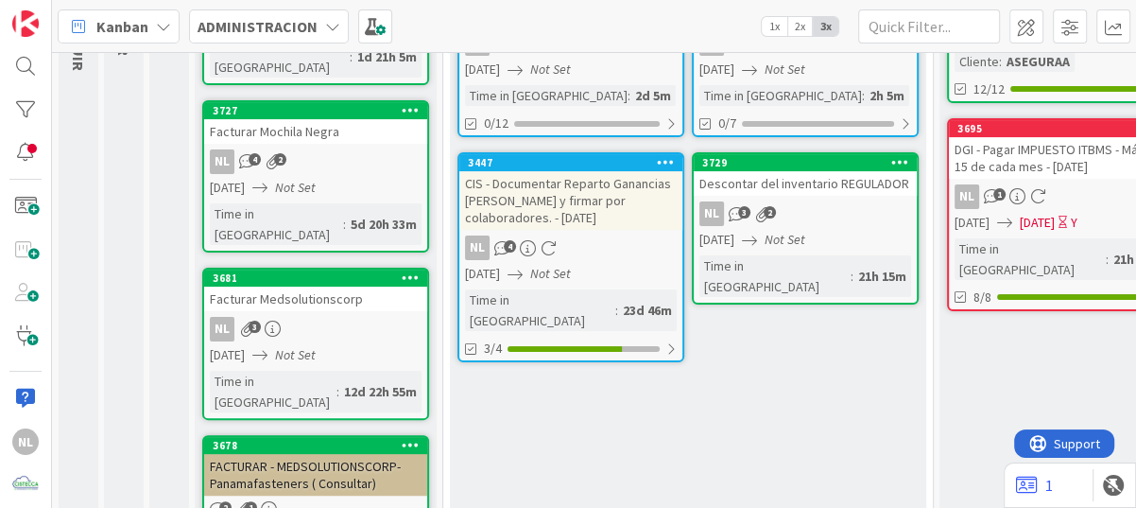
click at [300, 317] on div "NL 3" at bounding box center [315, 329] width 223 height 25
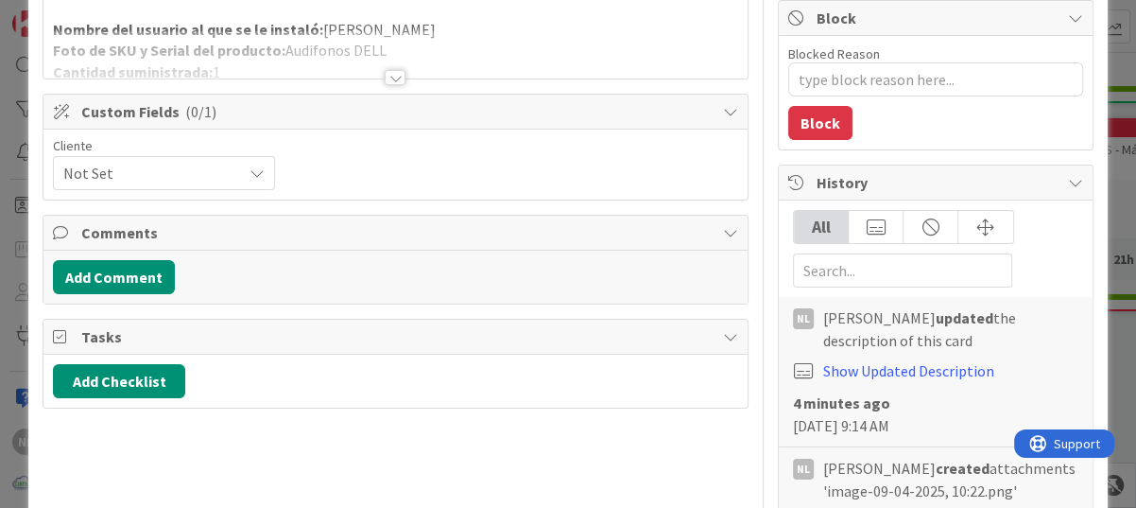
scroll to position [189, 0]
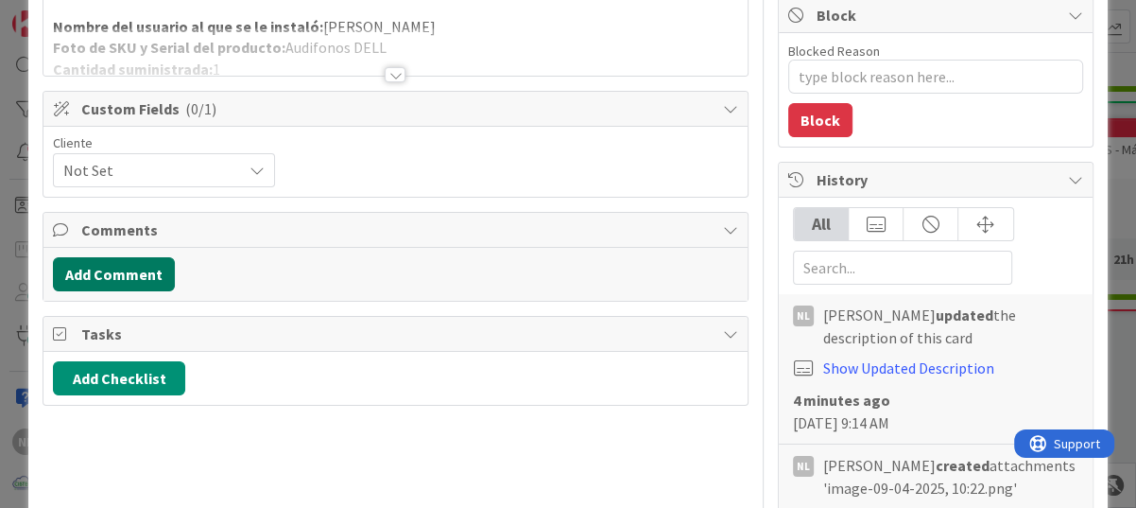
click at [112, 273] on button "Add Comment" at bounding box center [114, 274] width 122 height 34
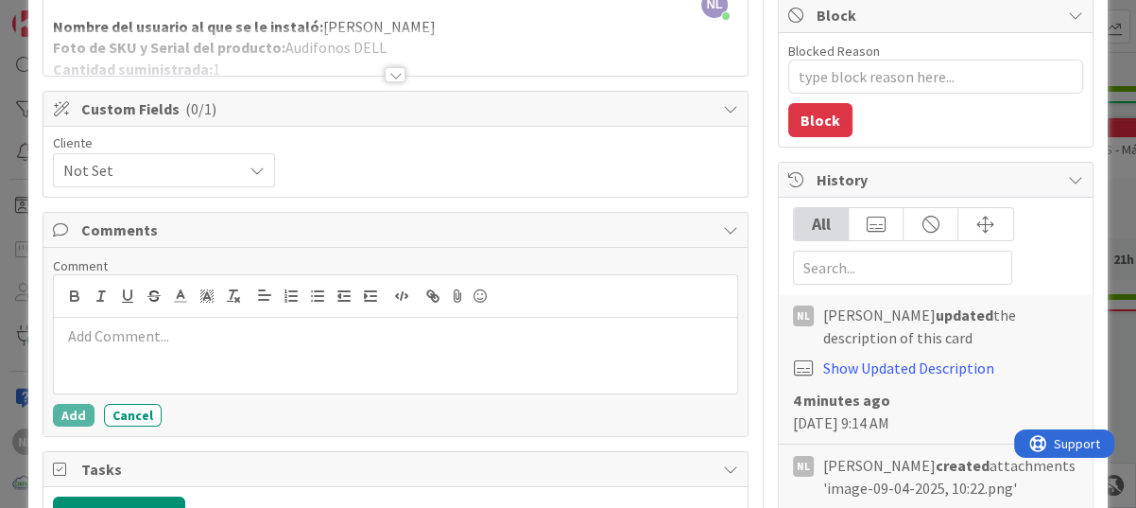
drag, startPoint x: 112, startPoint y: 322, endPoint x: 118, endPoint y: 337, distance: 16.2
click at [118, 330] on div at bounding box center [395, 356] width 683 height 76
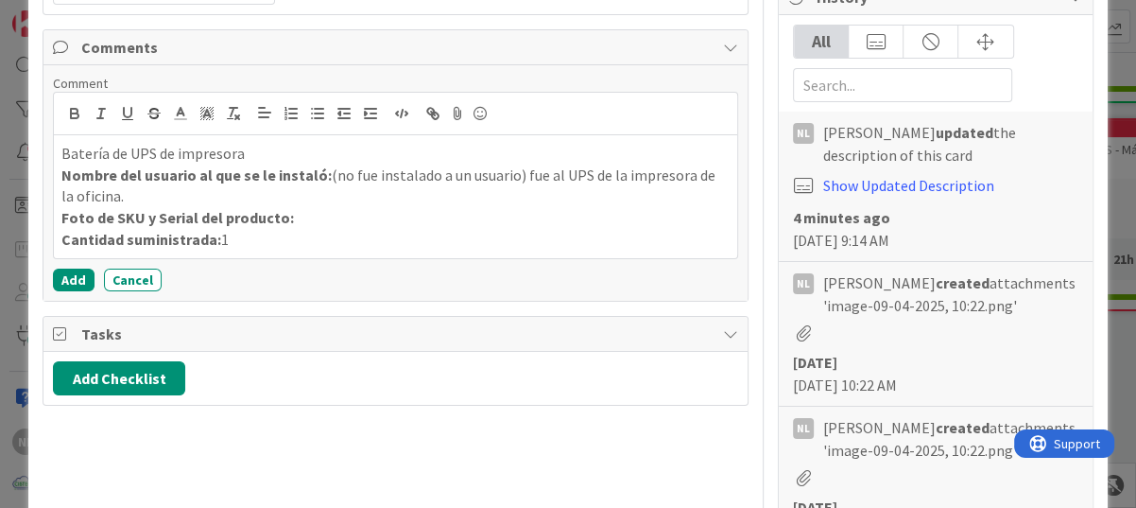
scroll to position [378, 0]
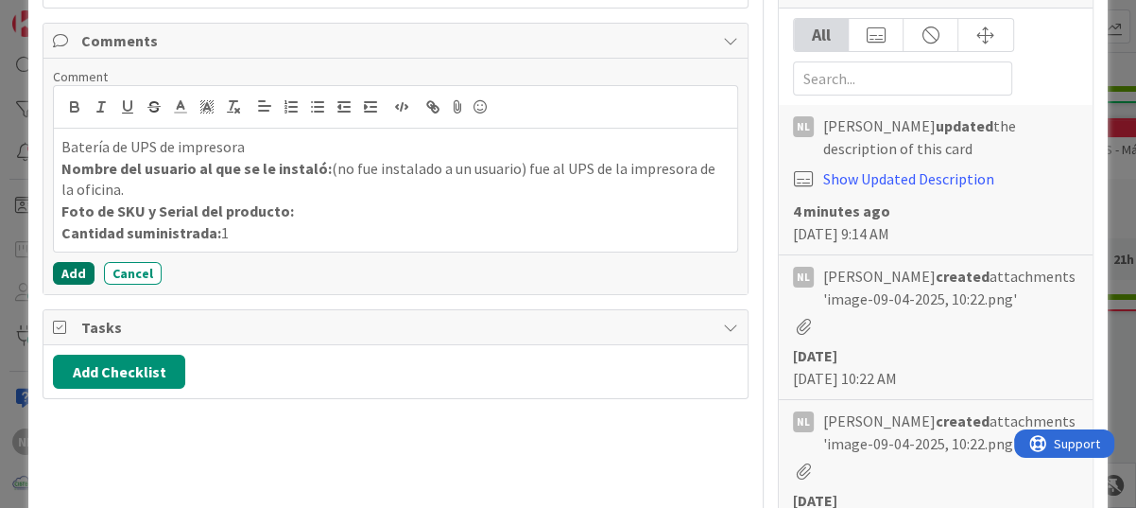
click at [67, 266] on button "Add" at bounding box center [74, 273] width 42 height 23
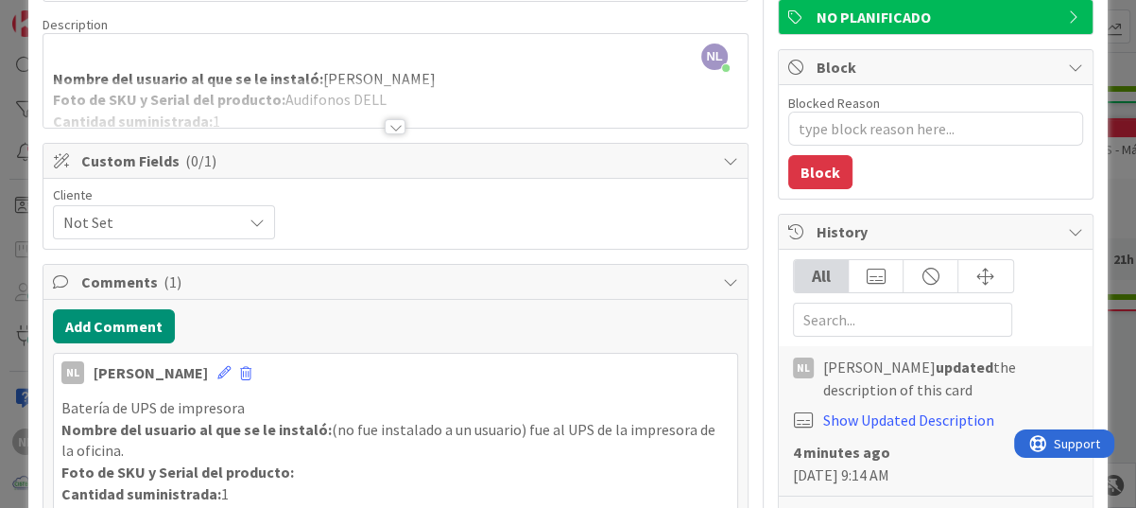
scroll to position [0, 0]
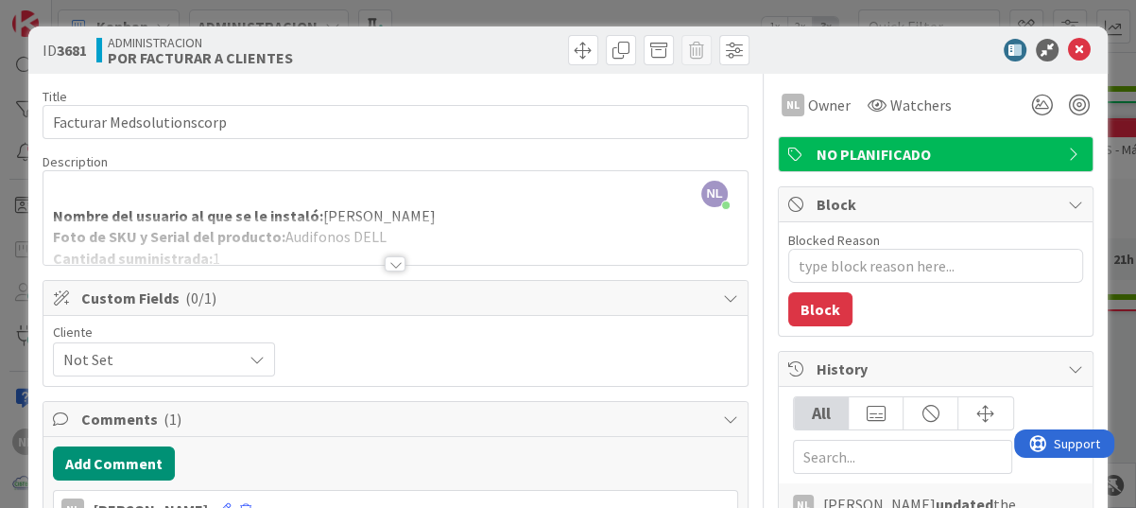
click at [387, 265] on div at bounding box center [395, 263] width 21 height 15
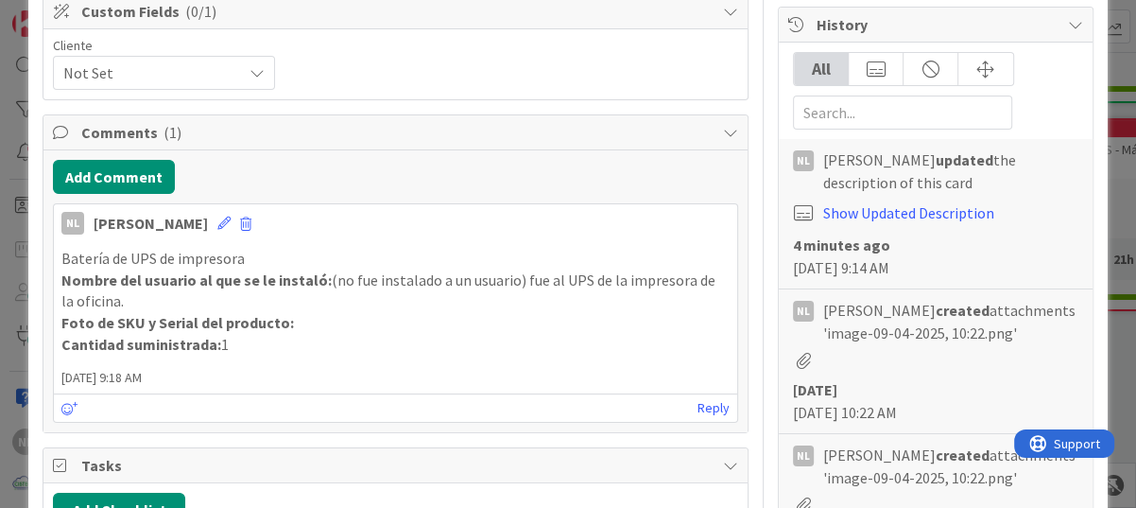
scroll to position [378, 0]
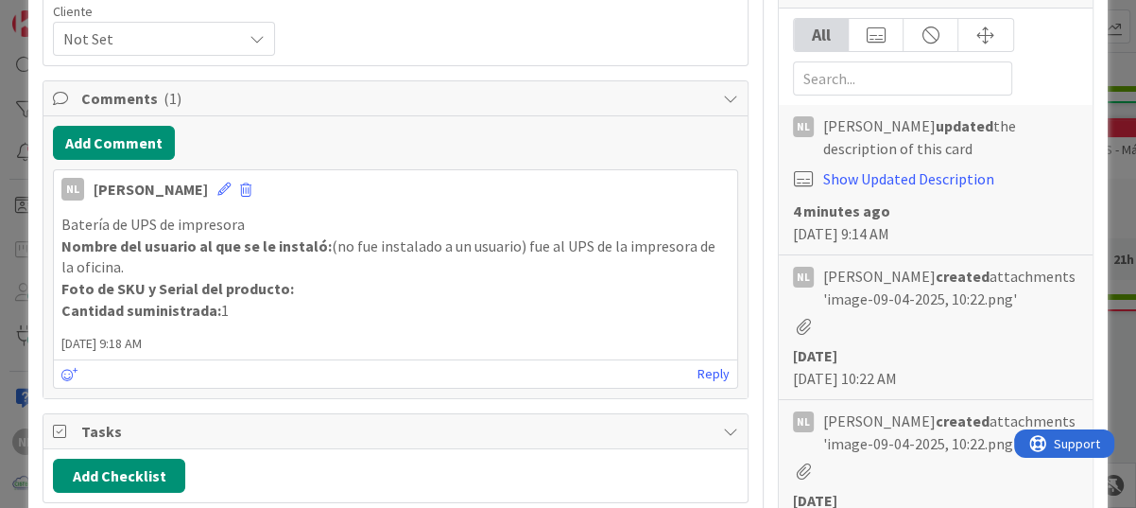
click at [427, 478] on div "Add Checklist" at bounding box center [395, 475] width 685 height 34
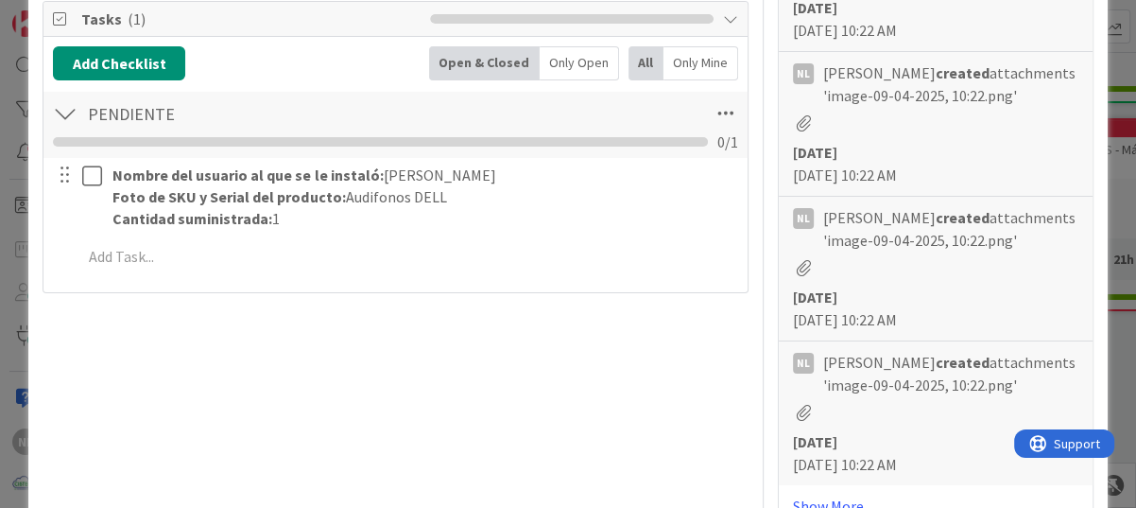
scroll to position [851, 0]
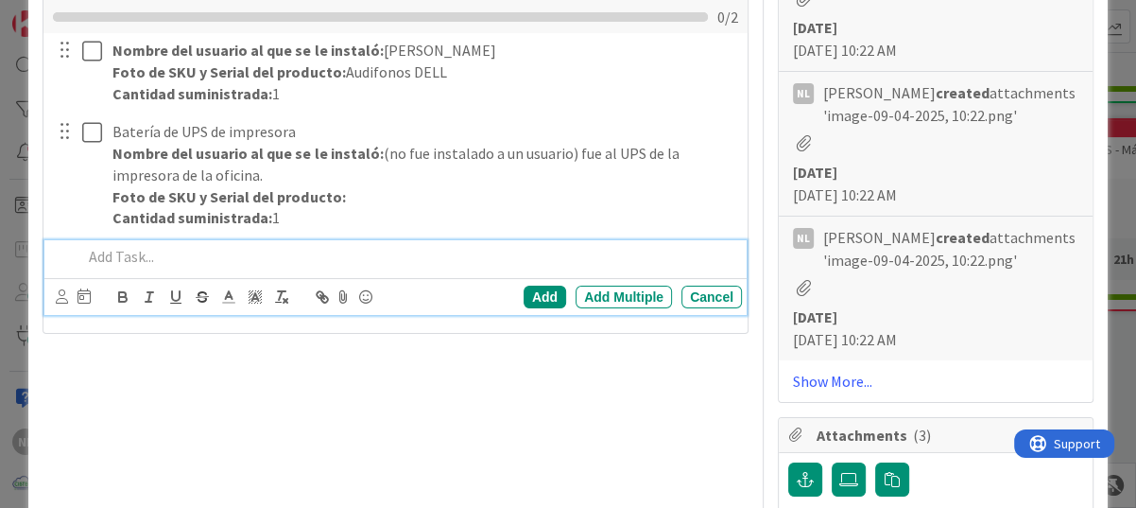
click at [513, 409] on div "Title 25 / 128 Facturar Medsolutionscorp Description NL [PERSON_NAME] joined 4 …" at bounding box center [396, 339] width 706 height 2232
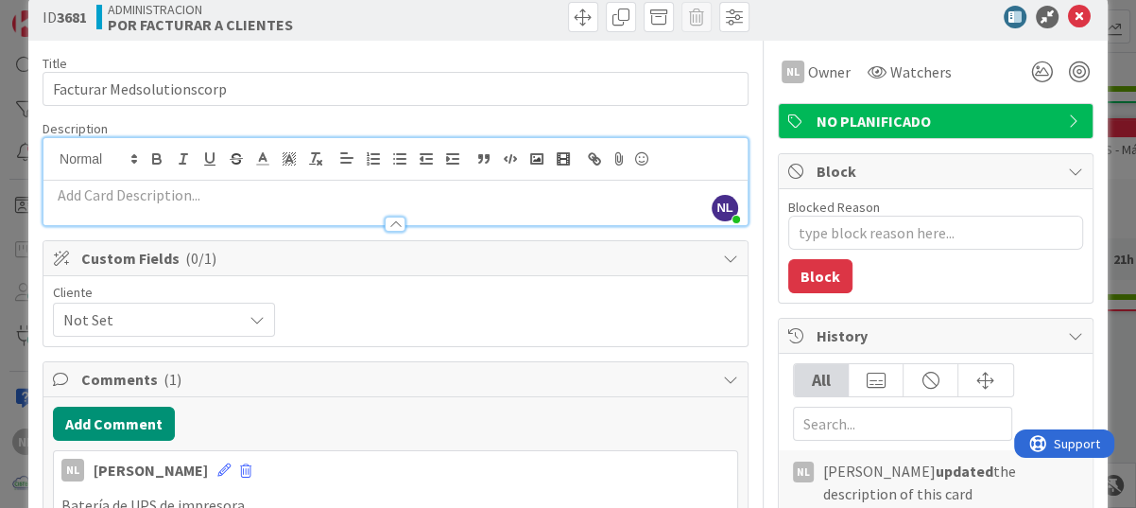
scroll to position [0, 0]
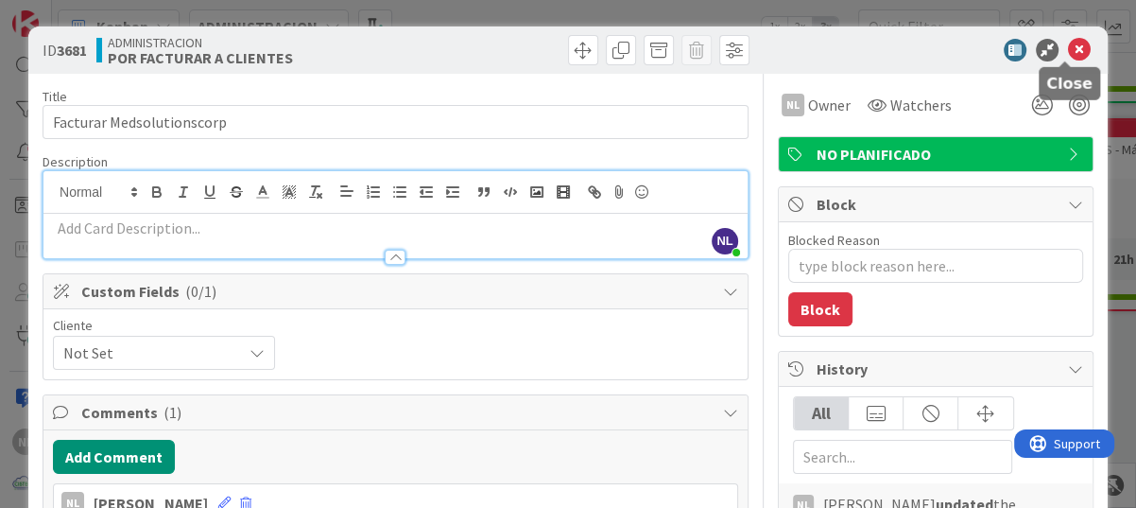
click at [1072, 40] on icon at bounding box center [1079, 50] width 23 height 23
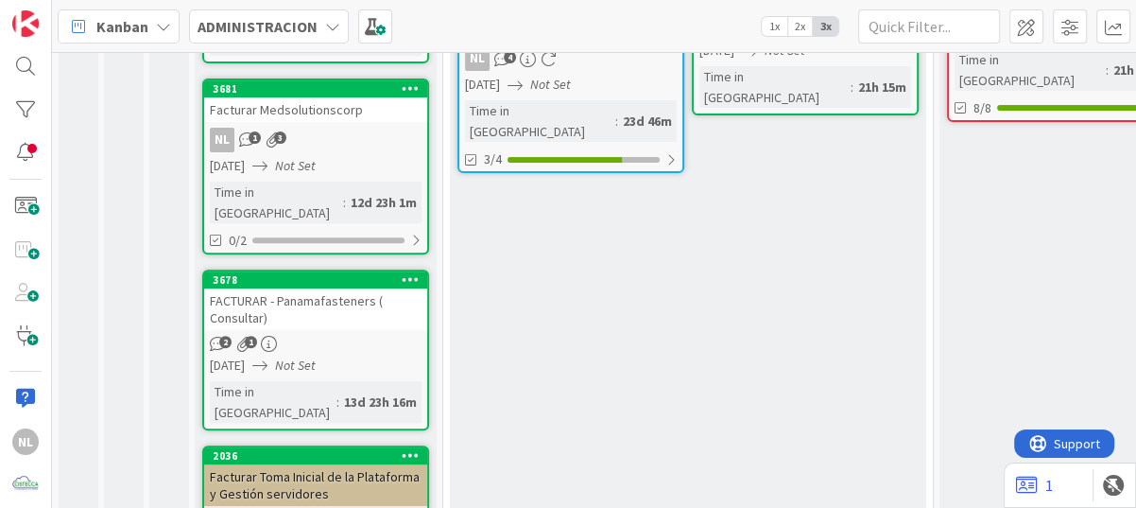
click at [292, 288] on div "FACTURAR - Panamafasteners ( Consultar)" at bounding box center [315, 309] width 223 height 42
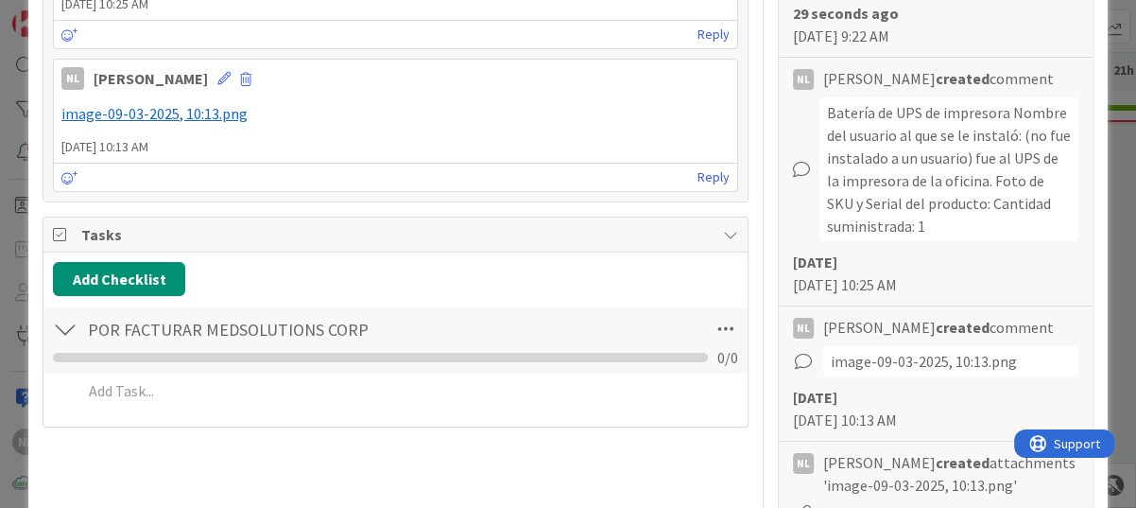
scroll to position [662, 0]
click at [61, 328] on div at bounding box center [65, 328] width 25 height 34
click at [74, 272] on button "Add Checklist" at bounding box center [119, 278] width 132 height 34
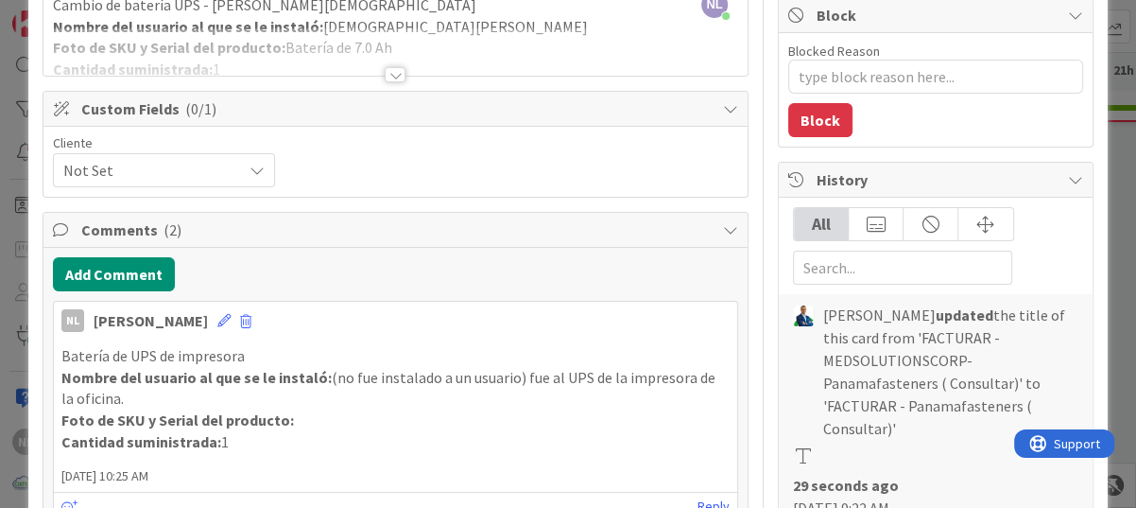
scroll to position [0, 0]
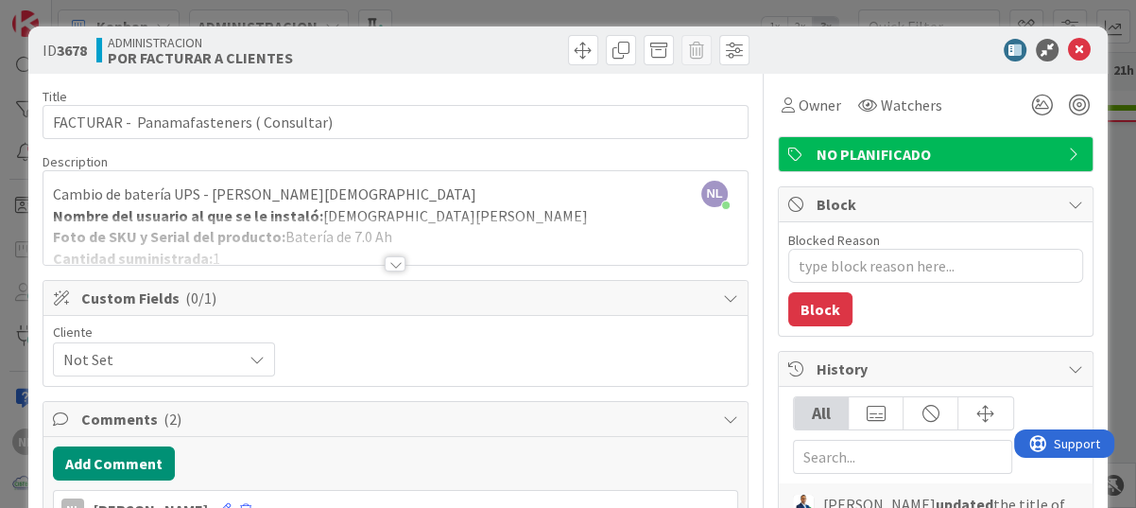
click at [388, 268] on div at bounding box center [395, 263] width 21 height 15
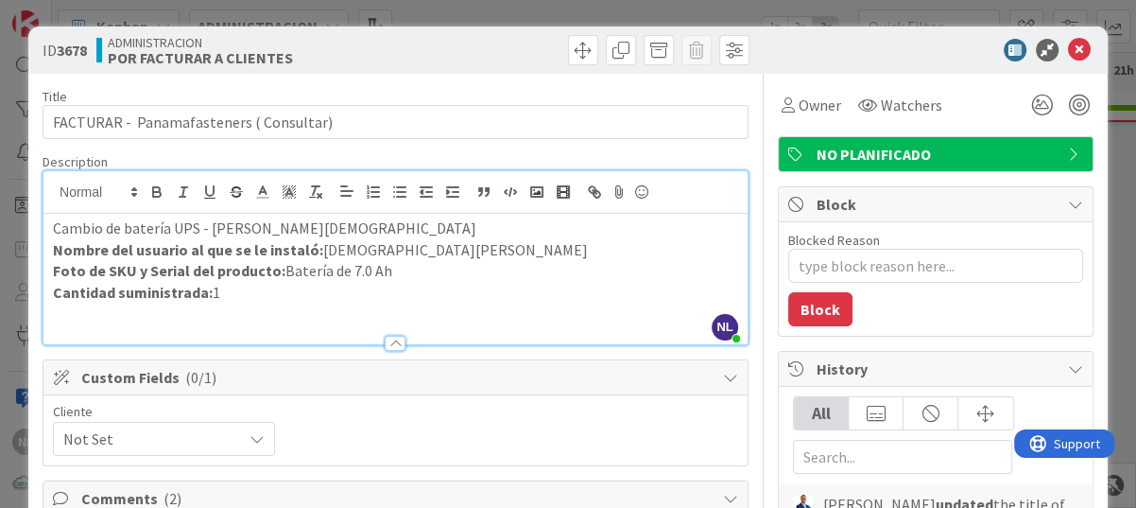
drag, startPoint x: 54, startPoint y: 229, endPoint x: 250, endPoint y: 292, distance: 206.5
click at [250, 292] on div "Cambio de batería UPS - [PERSON_NAME] Nombre del usuario al que se le instaló: …" at bounding box center [395, 279] width 704 height 130
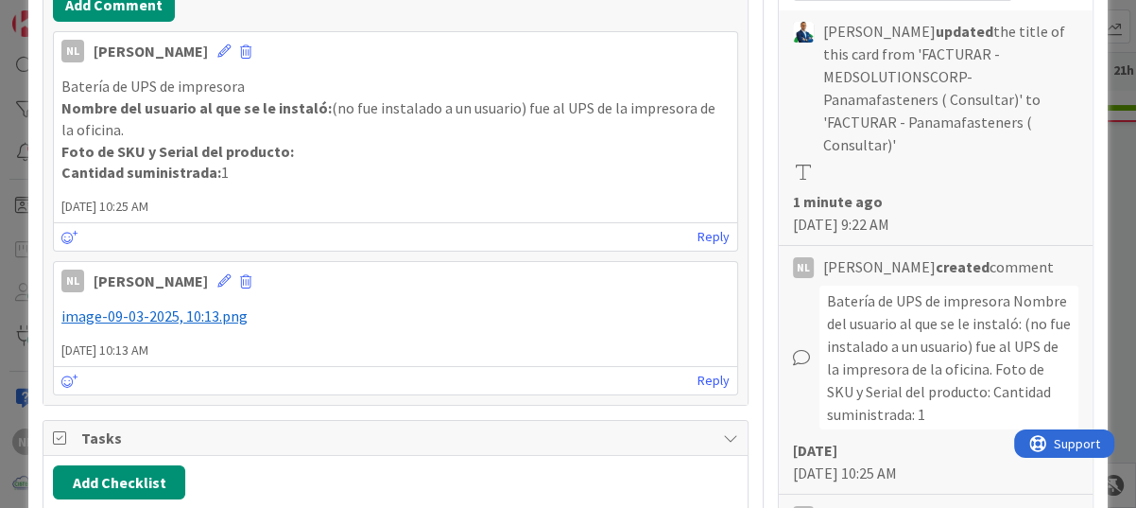
type textarea "x"
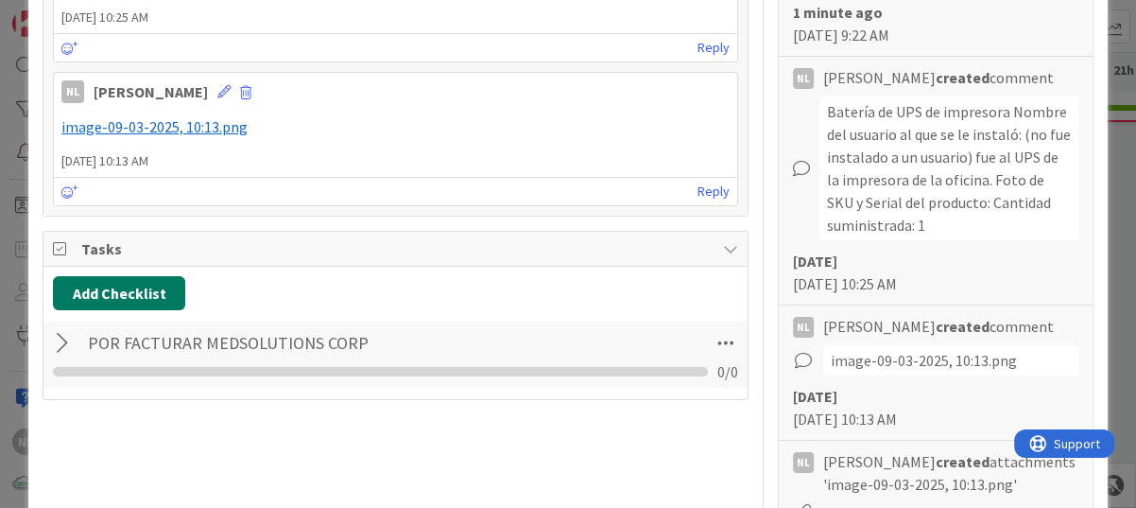
click at [88, 290] on button "Add Checklist" at bounding box center [119, 293] width 132 height 34
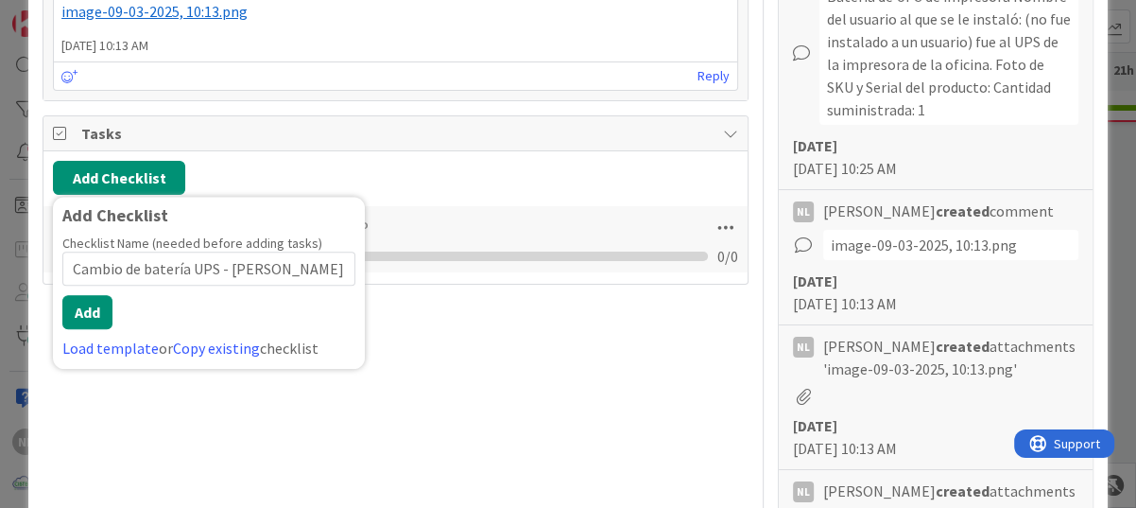
scroll to position [0, 130]
type input "Cambio de batería UPS - [PERSON_NAME] Nombre del usuario al que"
click at [78, 312] on button "Add" at bounding box center [87, 312] width 50 height 34
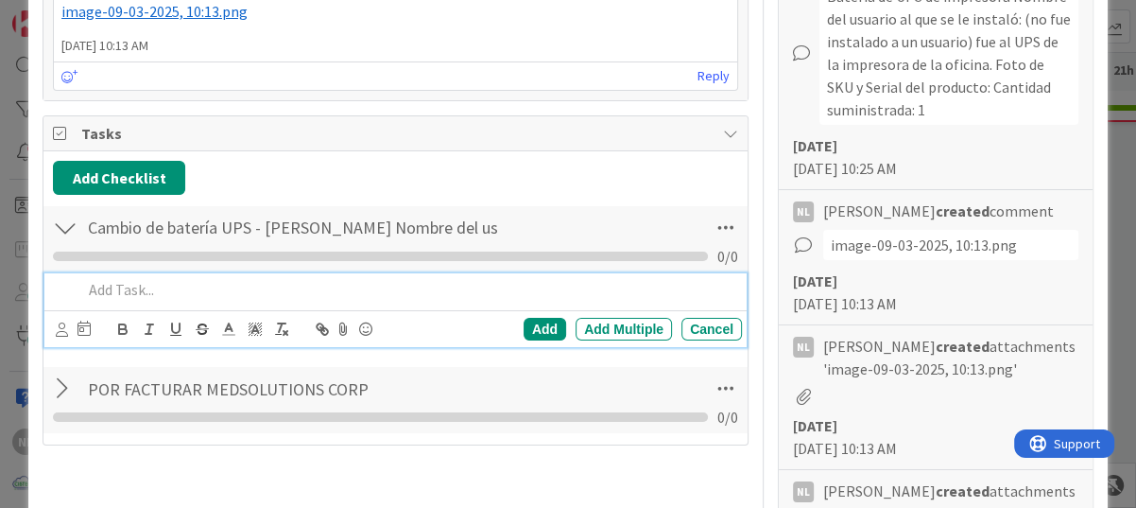
click at [121, 289] on p at bounding box center [408, 290] width 652 height 22
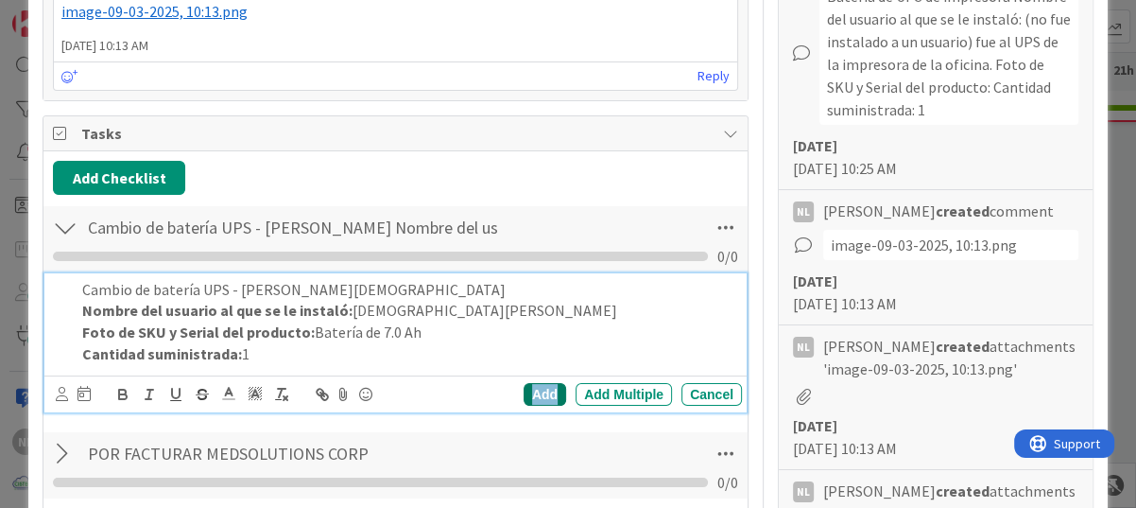
click at [541, 396] on div "Add" at bounding box center [545, 394] width 43 height 23
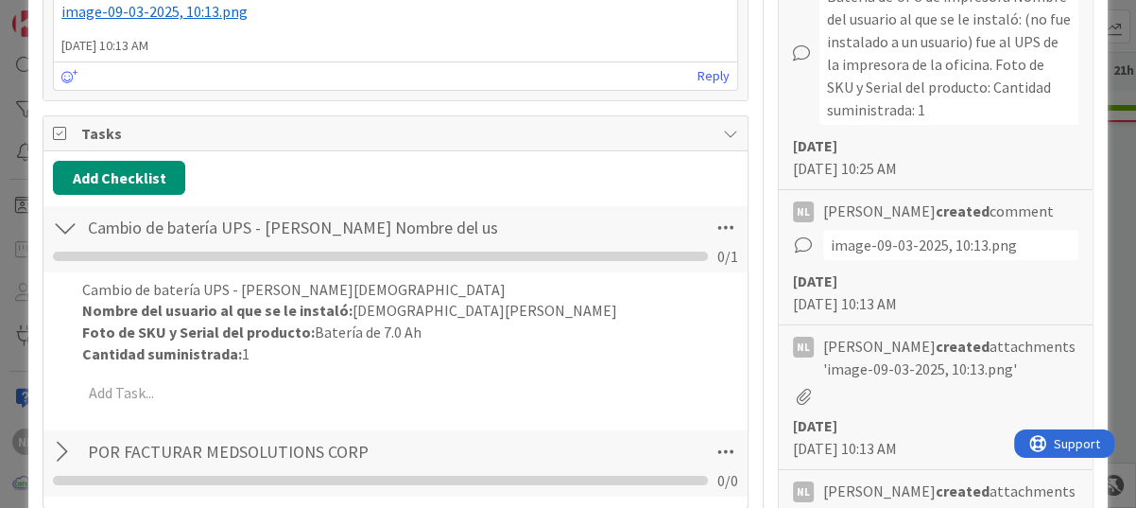
type textarea "x"
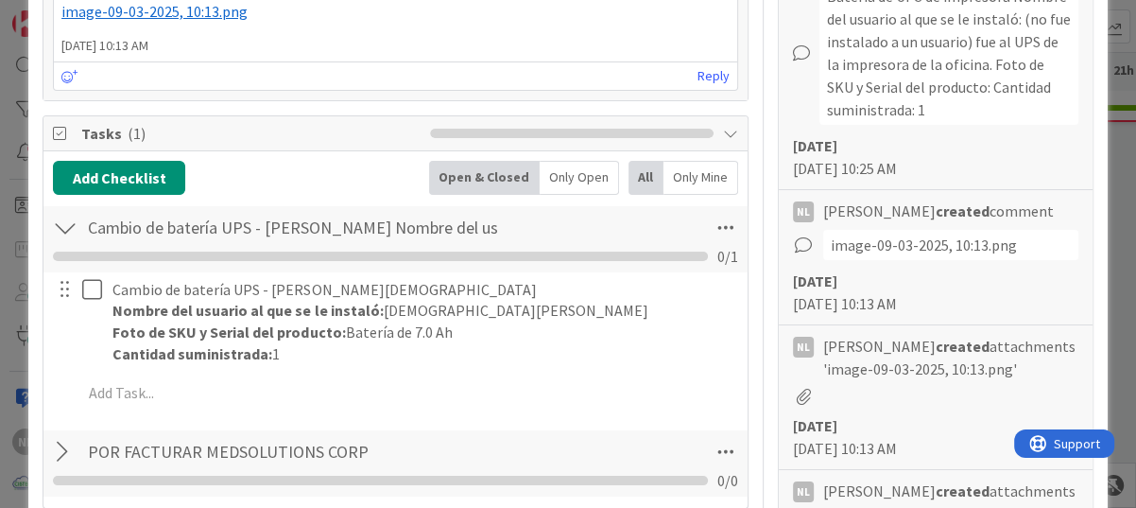
click at [69, 229] on div at bounding box center [65, 228] width 25 height 34
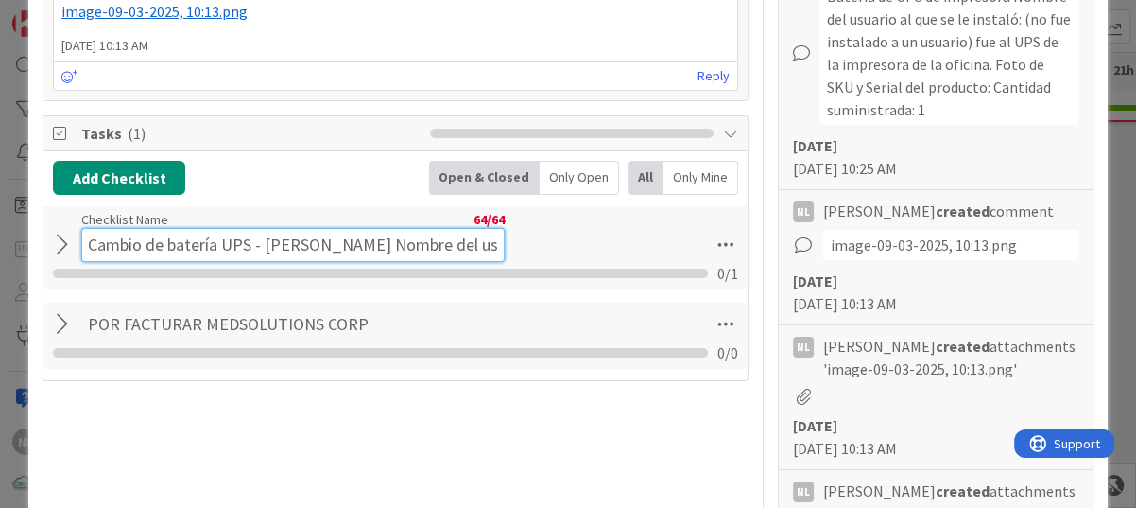
click at [236, 235] on input "Cambio de batería UPS - [PERSON_NAME] Nombre del usuario al que" at bounding box center [292, 245] width 423 height 34
drag, startPoint x: 481, startPoint y: 241, endPoint x: 7, endPoint y: 249, distance: 474.5
click at [7, 249] on div "ID 3678 ADMINISTRACION POR FACTURAR A CLIENTES Title 40 / 128 FACTURAR - Panama…" at bounding box center [568, 254] width 1136 height 508
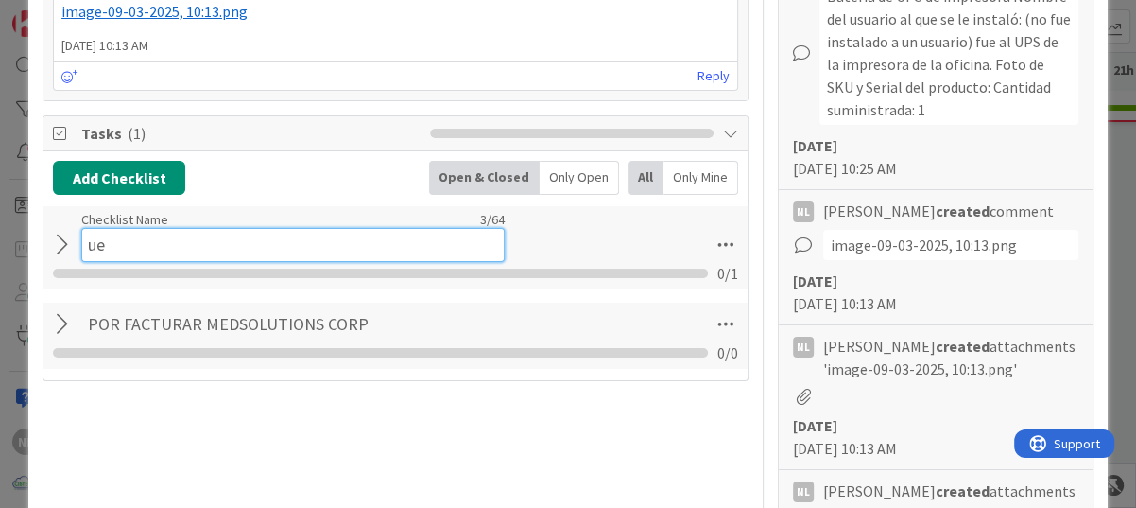
type input "e"
drag, startPoint x: 166, startPoint y: 243, endPoint x: 294, endPoint y: 242, distance: 127.6
click at [294, 243] on input "Pendiente facturar" at bounding box center [292, 245] width 423 height 34
type input "Pendiente"
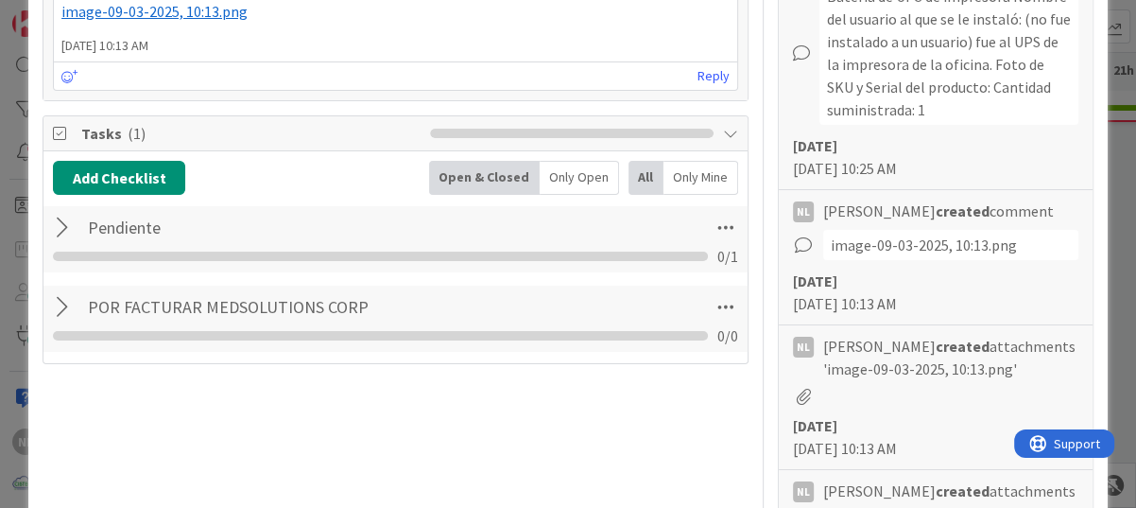
click at [318, 425] on div "Title 40 / 128 FACTURAR - Panamafasteners ( Consultar) Description NL [PERSON_N…" at bounding box center [396, 346] width 706 height 2098
click at [61, 231] on div at bounding box center [65, 228] width 25 height 34
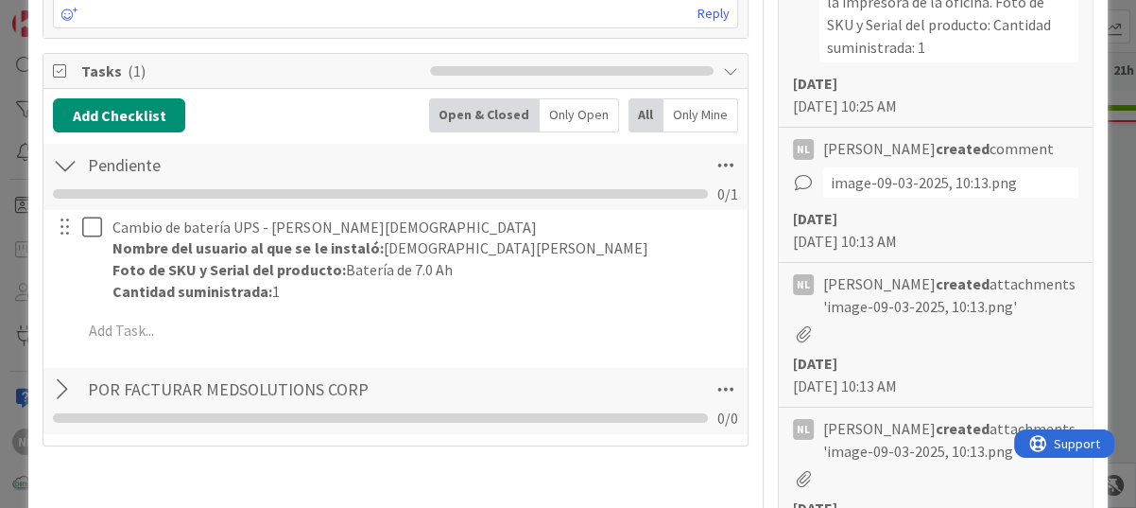
scroll to position [871, 0]
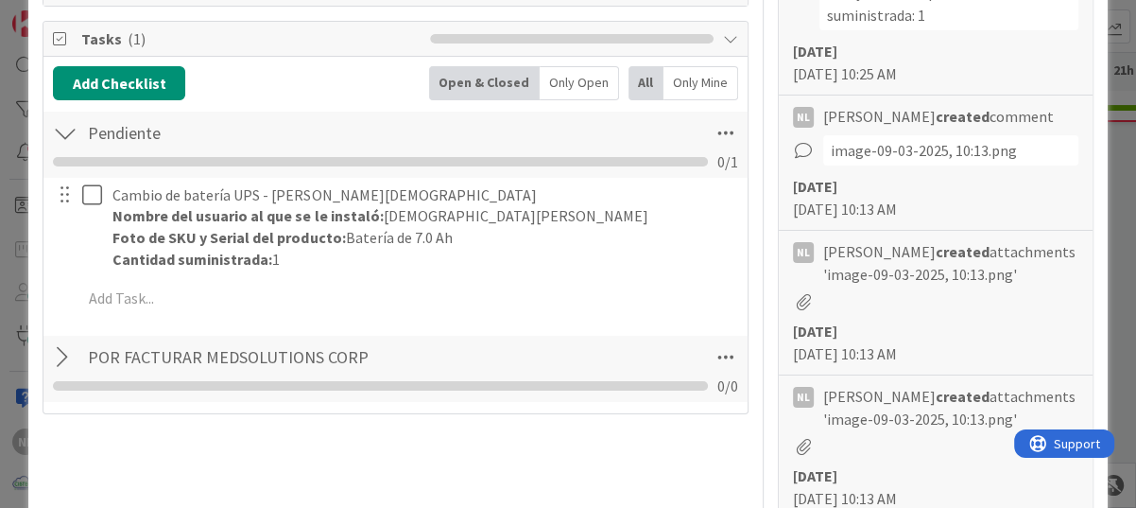
click at [64, 356] on div at bounding box center [65, 357] width 25 height 34
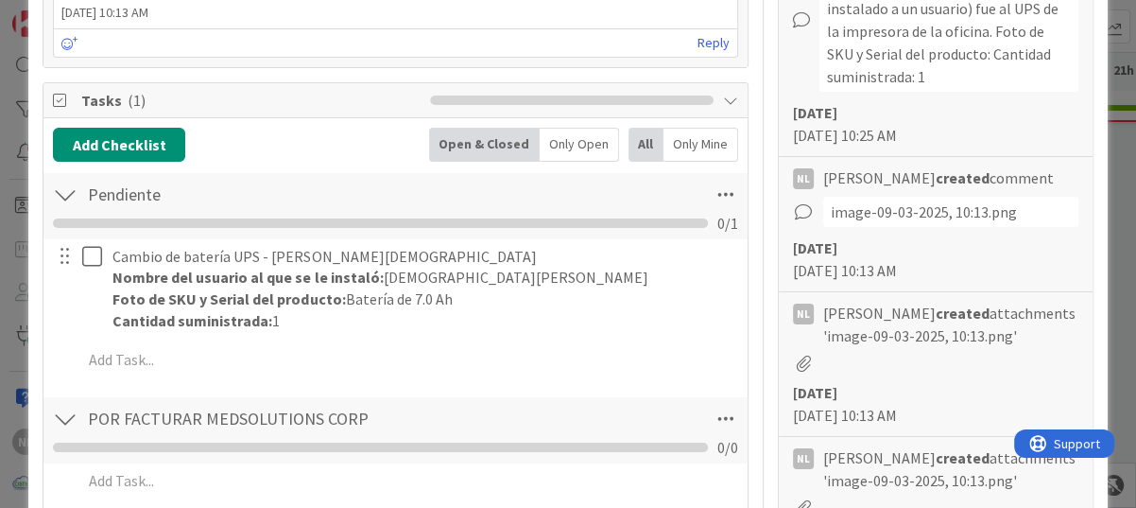
scroll to position [777, 0]
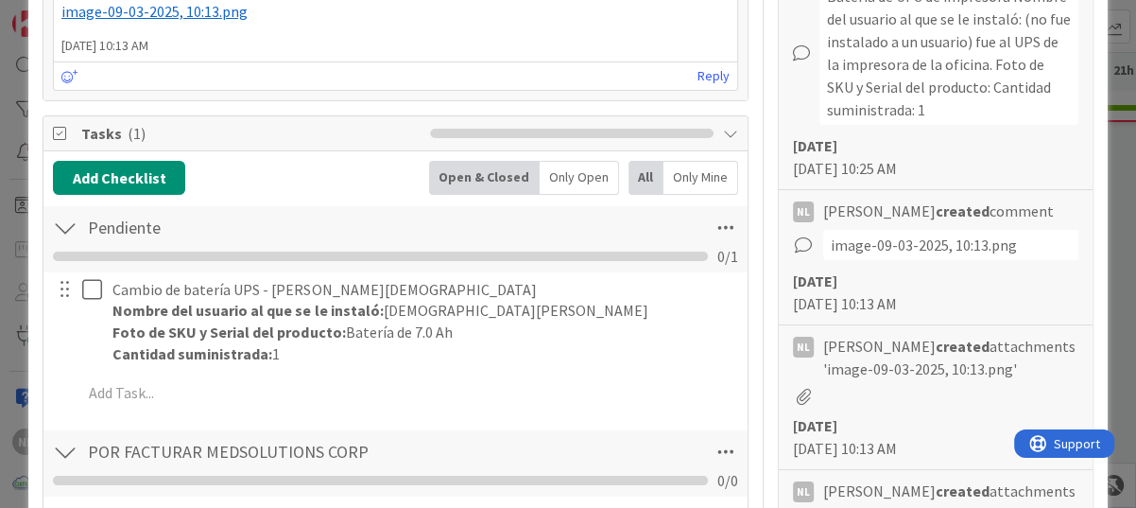
click at [60, 452] on div at bounding box center [65, 452] width 25 height 34
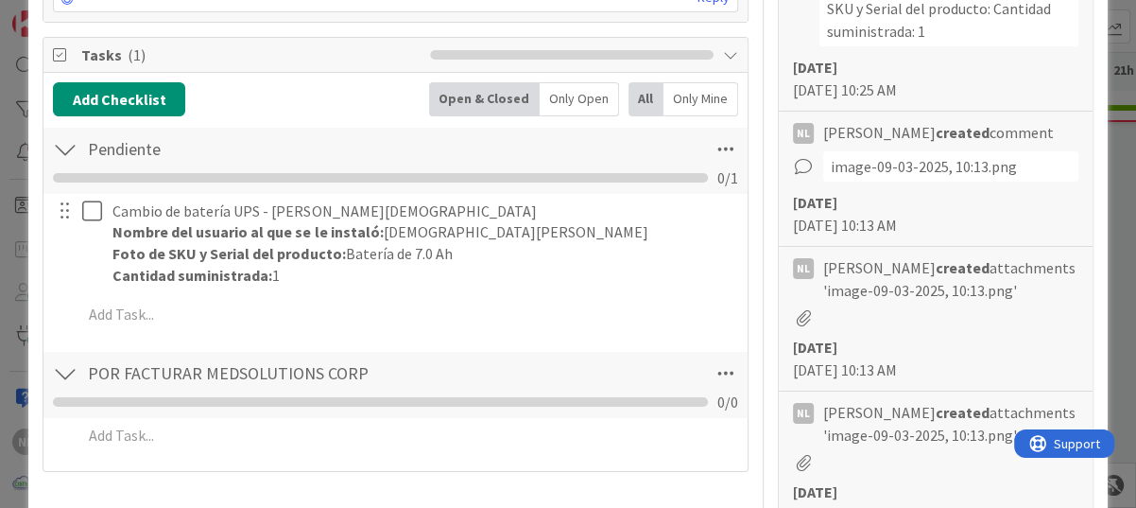
scroll to position [871, 0]
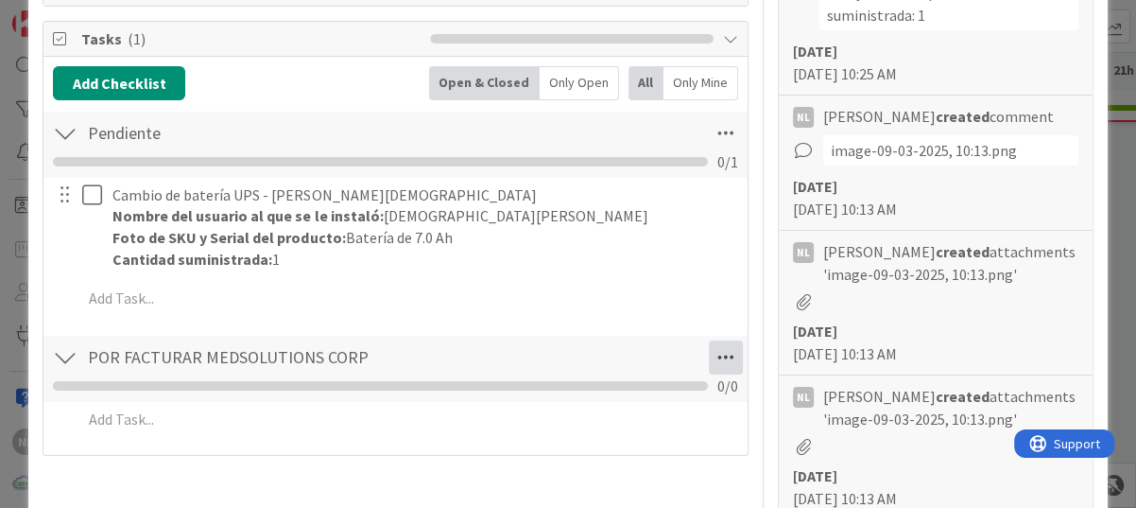
click at [713, 352] on icon at bounding box center [726, 357] width 34 height 34
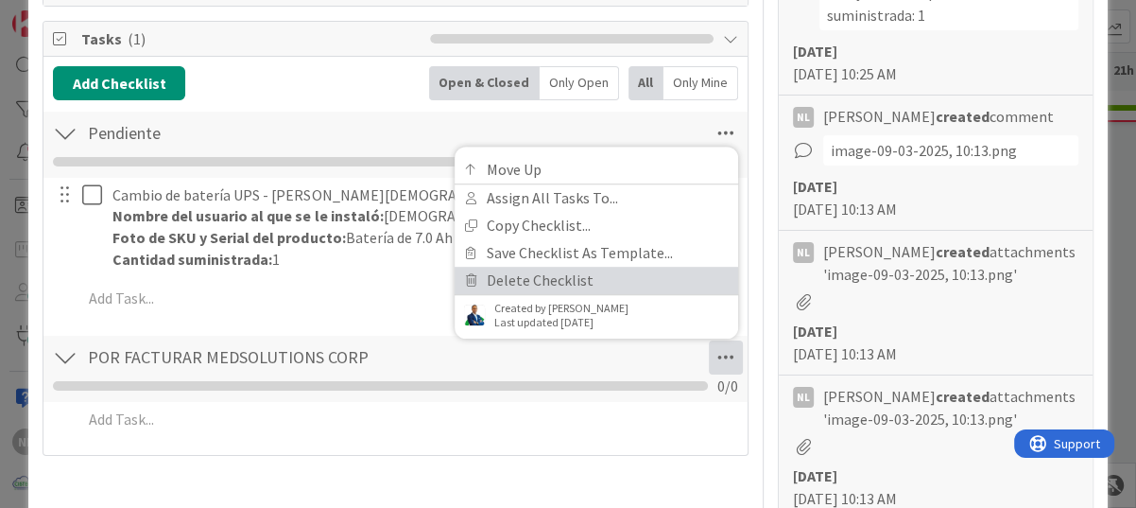
click at [476, 272] on link "Delete Checklist" at bounding box center [597, 280] width 284 height 27
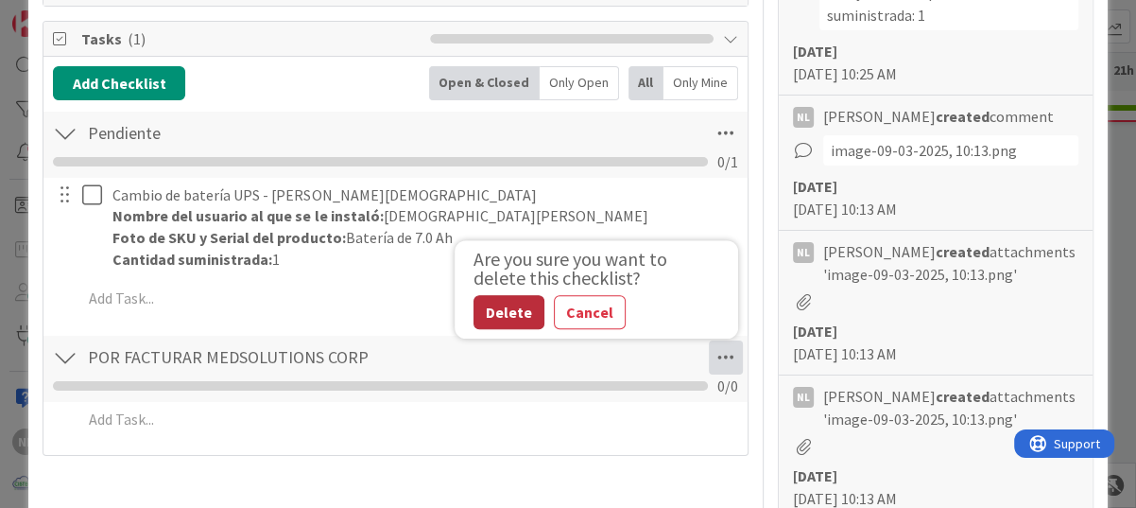
click at [482, 312] on button "Delete" at bounding box center [508, 312] width 71 height 34
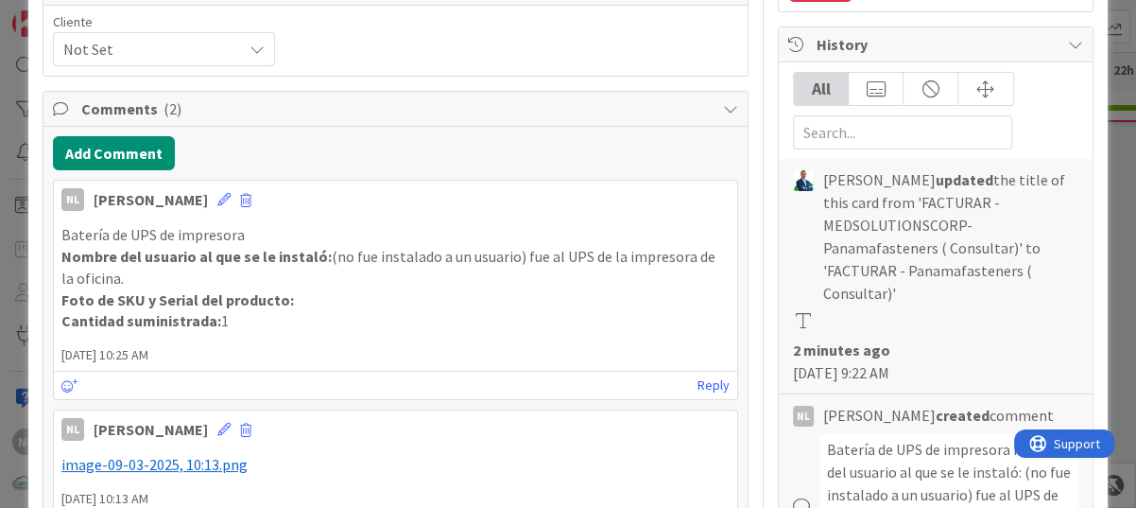
scroll to position [304, 0]
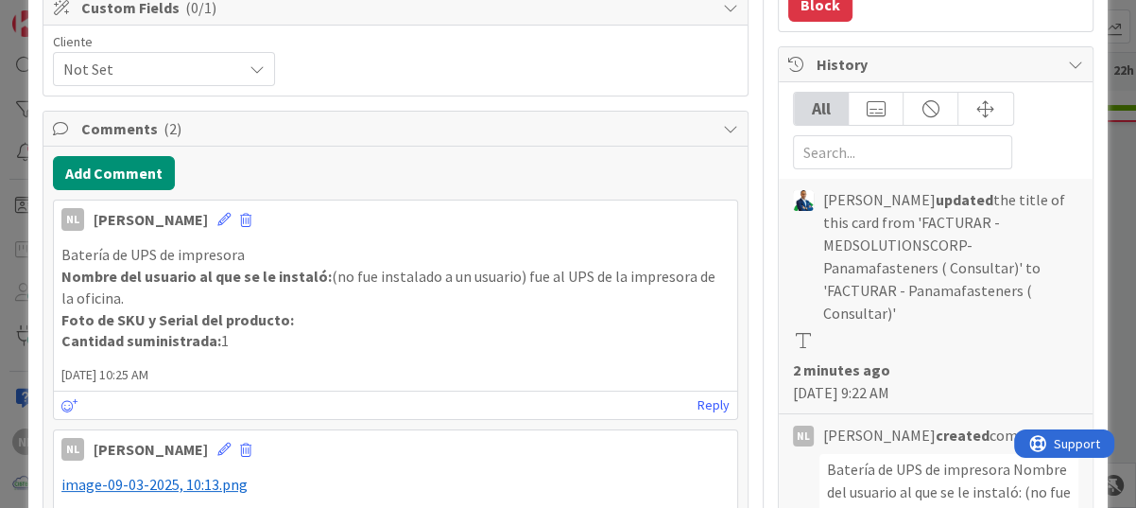
drag, startPoint x: 254, startPoint y: 345, endPoint x: 68, endPoint y: 261, distance: 204.3
click at [68, 261] on div "Batería de UPS de impresora Nombre del usuario al que se le instaló: (no fue in…" at bounding box center [395, 298] width 668 height 108
drag, startPoint x: 68, startPoint y: 261, endPoint x: 259, endPoint y: 240, distance: 192.0
click at [259, 240] on div "Batería de UPS de impresora Nombre del usuario al que se le instaló: (no fue in…" at bounding box center [395, 297] width 683 height 123
click at [240, 217] on span at bounding box center [245, 220] width 11 height 13
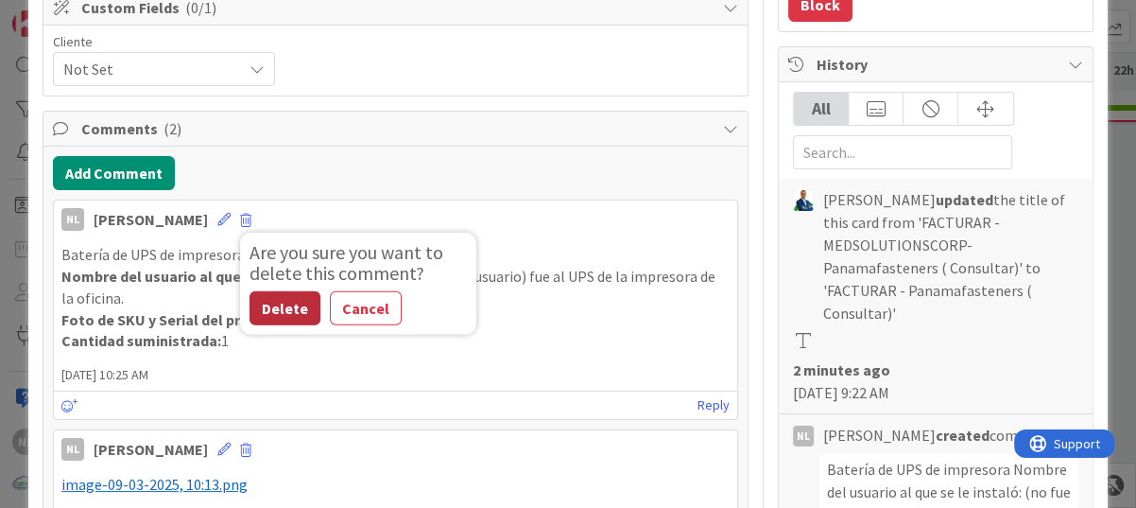
click at [250, 301] on button "Delete" at bounding box center [285, 308] width 71 height 34
type textarea "x"
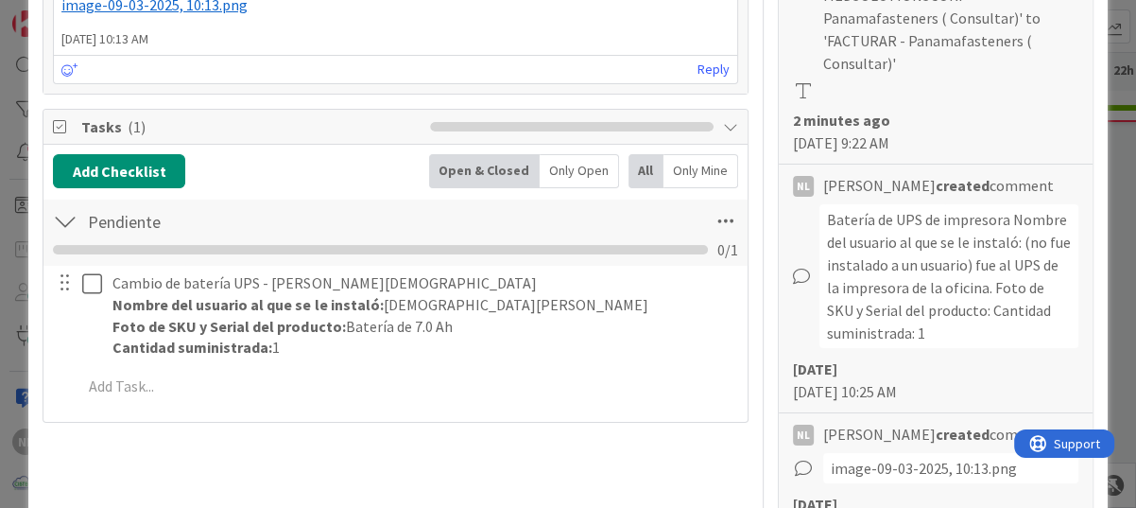
scroll to position [588, 0]
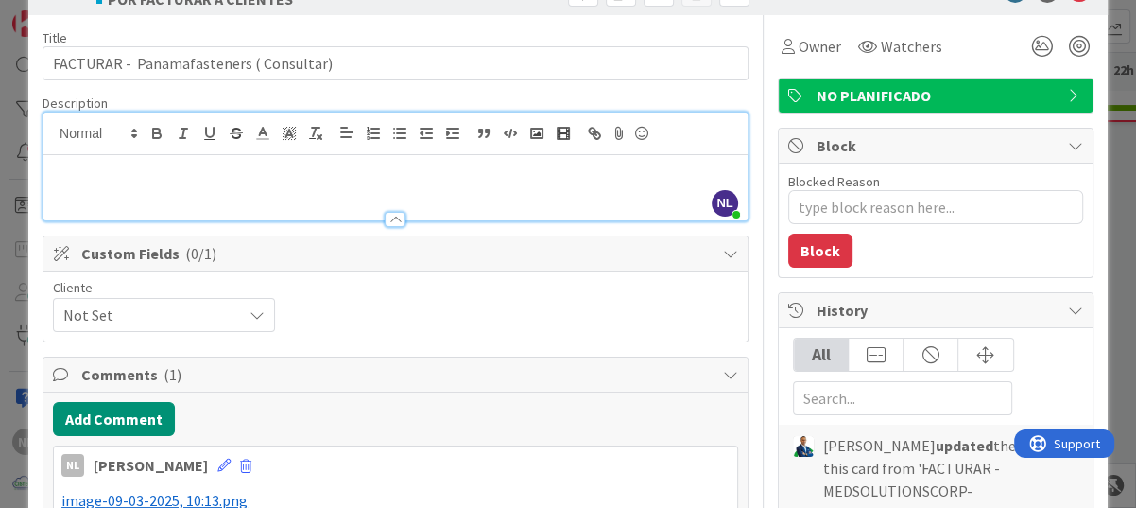
scroll to position [0, 0]
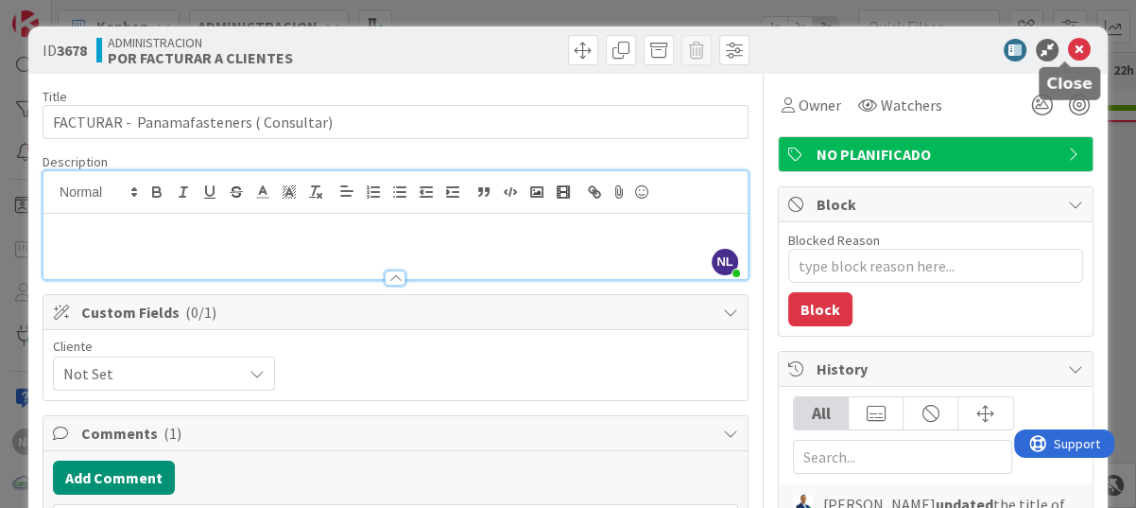
click at [1068, 54] on icon at bounding box center [1079, 50] width 23 height 23
